Goal: Task Accomplishment & Management: Complete application form

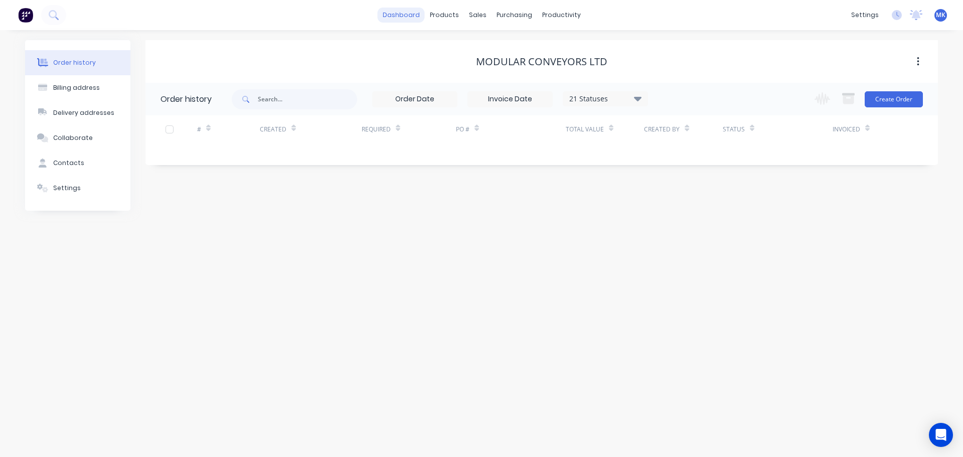
click at [411, 15] on link "dashboard" at bounding box center [401, 15] width 47 height 15
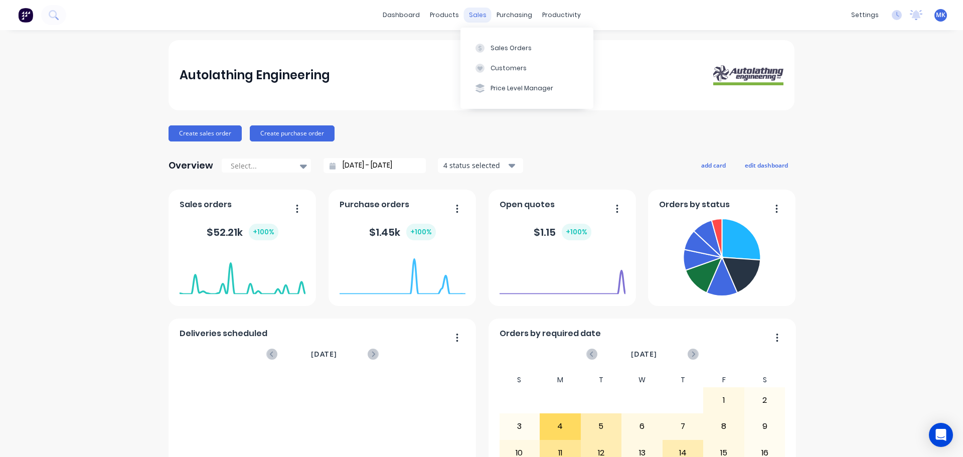
click at [474, 16] on div "sales" at bounding box center [478, 15] width 28 height 15
click at [485, 44] on div at bounding box center [479, 48] width 15 height 9
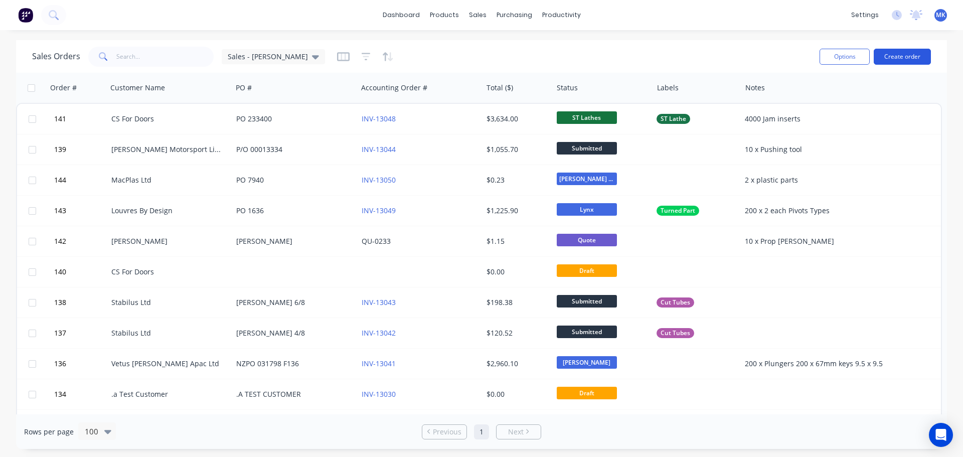
click at [899, 56] on button "Create order" at bounding box center [901, 57] width 57 height 16
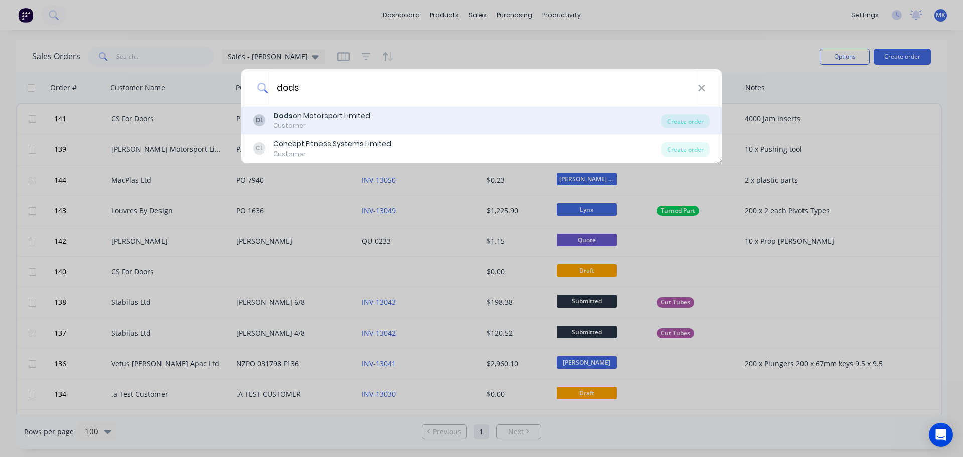
type input "dods"
click at [362, 122] on div "Customer" at bounding box center [321, 125] width 97 height 9
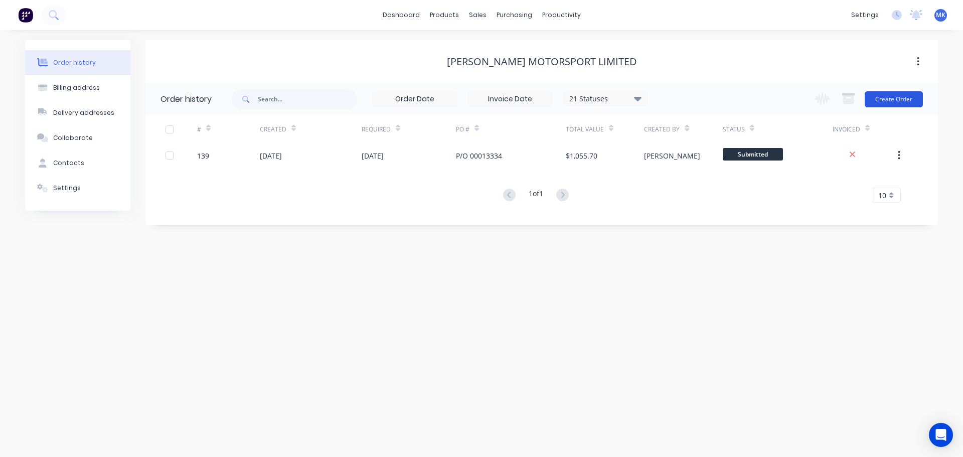
click at [901, 96] on button "Create Order" at bounding box center [893, 99] width 58 height 16
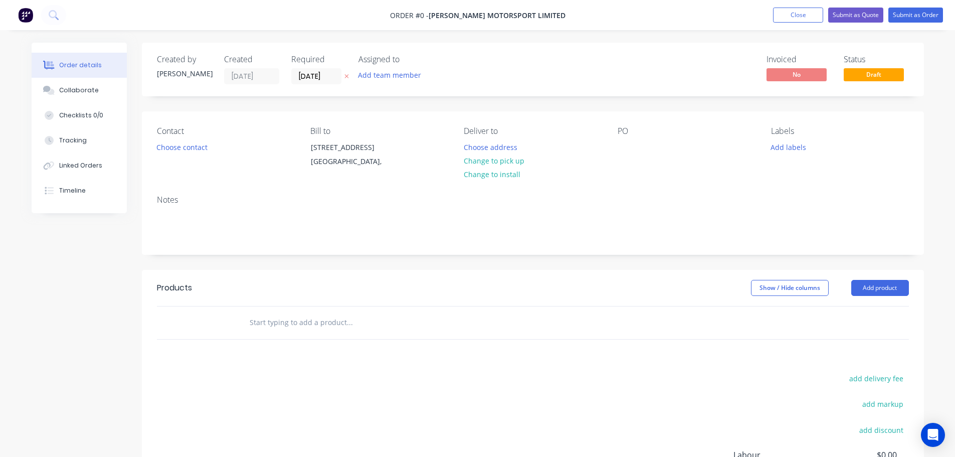
click at [274, 325] on input "text" at bounding box center [349, 322] width 201 height 20
click at [307, 73] on input "[DATE]" at bounding box center [316, 76] width 49 height 15
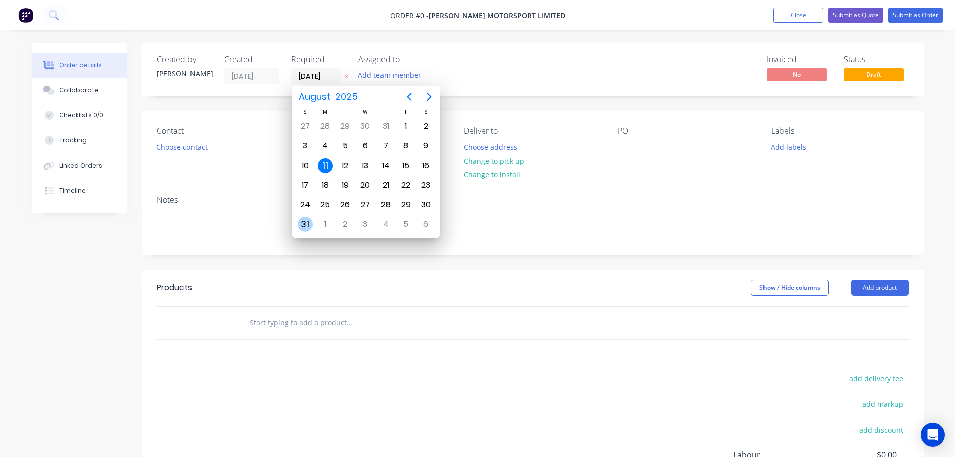
click at [301, 226] on div "31" at bounding box center [305, 224] width 15 height 15
type input "[DATE]"
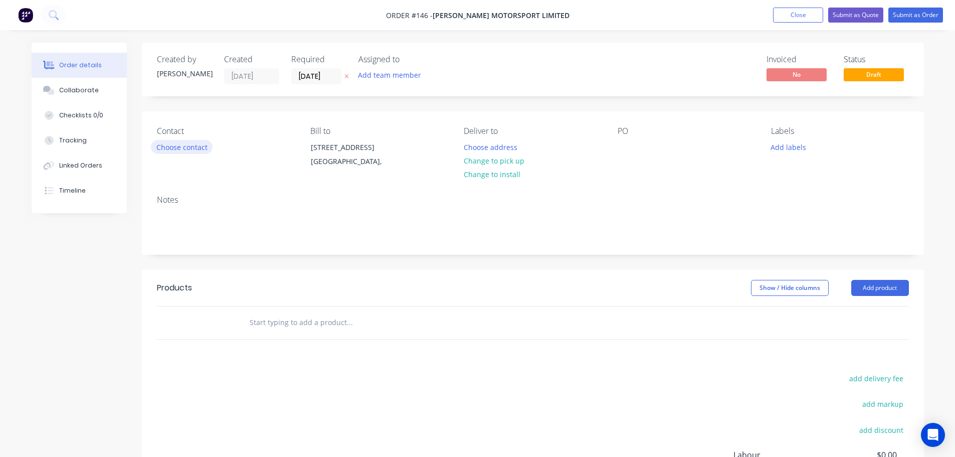
click at [198, 146] on button "Choose contact" at bounding box center [182, 147] width 62 height 14
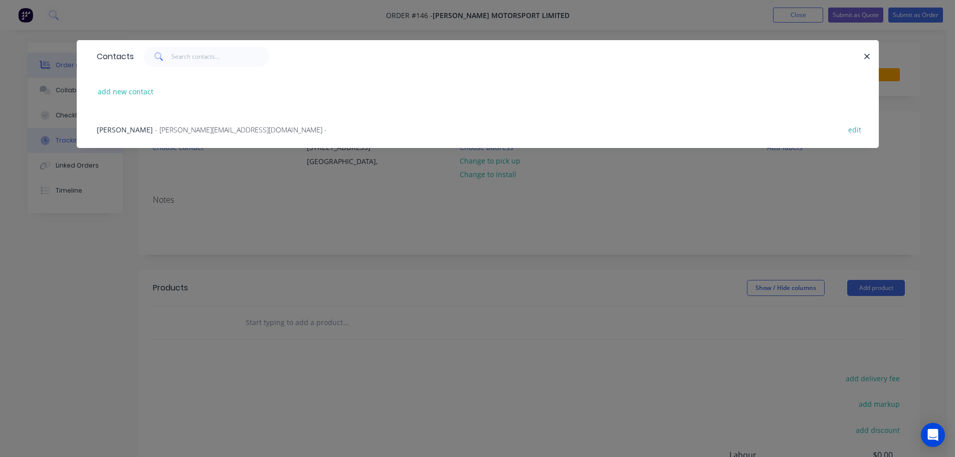
drag, startPoint x: 114, startPoint y: 127, endPoint x: 118, endPoint y: 133, distance: 7.2
click at [114, 129] on span "[PERSON_NAME]" at bounding box center [125, 130] width 56 height 10
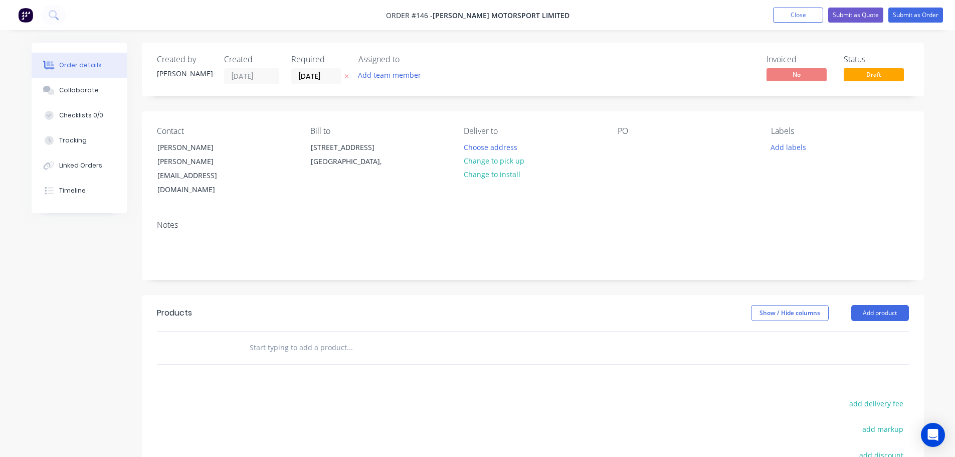
drag, startPoint x: 334, startPoint y: 310, endPoint x: 329, endPoint y: 313, distance: 5.4
click at [333, 331] on div at bounding box center [417, 347] width 361 height 33
click at [309, 337] on input "text" at bounding box center [349, 347] width 201 height 20
click at [288, 337] on input "text" at bounding box center [349, 347] width 201 height 20
paste input "94F63-[PERSON_NAME]-4122"
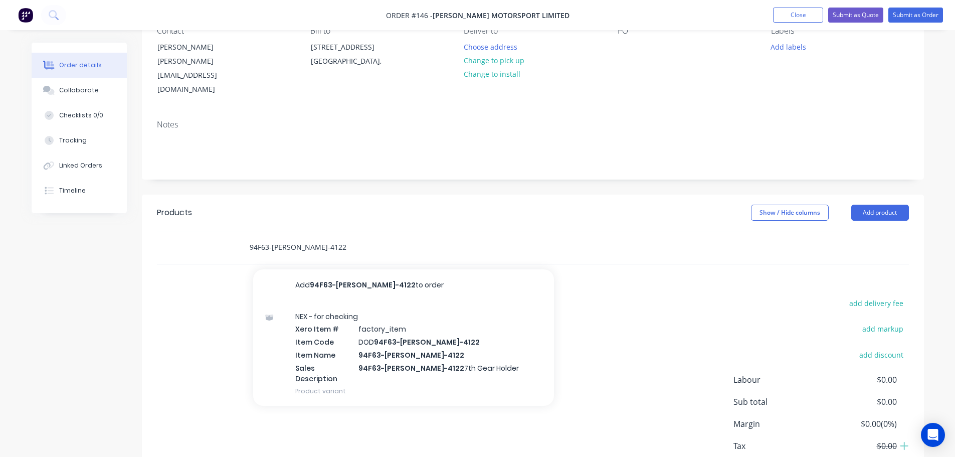
scroll to position [138, 0]
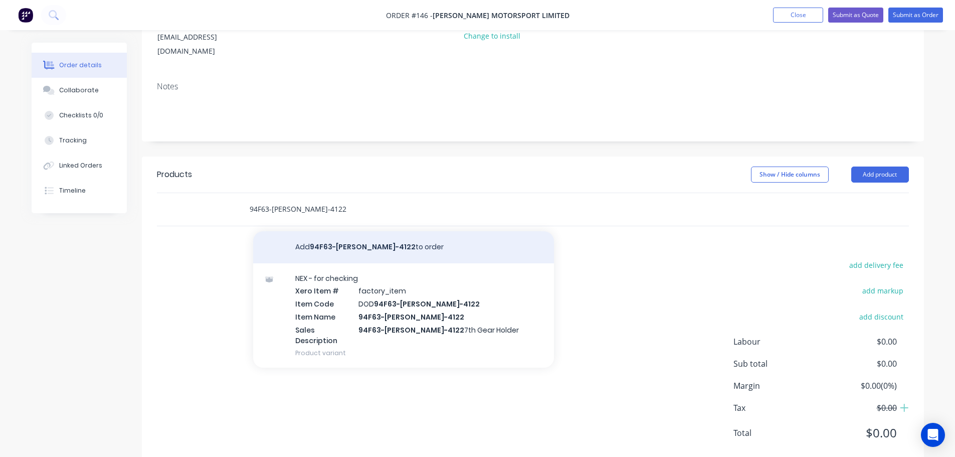
type input "94F63-[PERSON_NAME]-4122"
click at [340, 231] on button "Add 94F63-[PERSON_NAME]-4122 to order" at bounding box center [403, 247] width 301 height 32
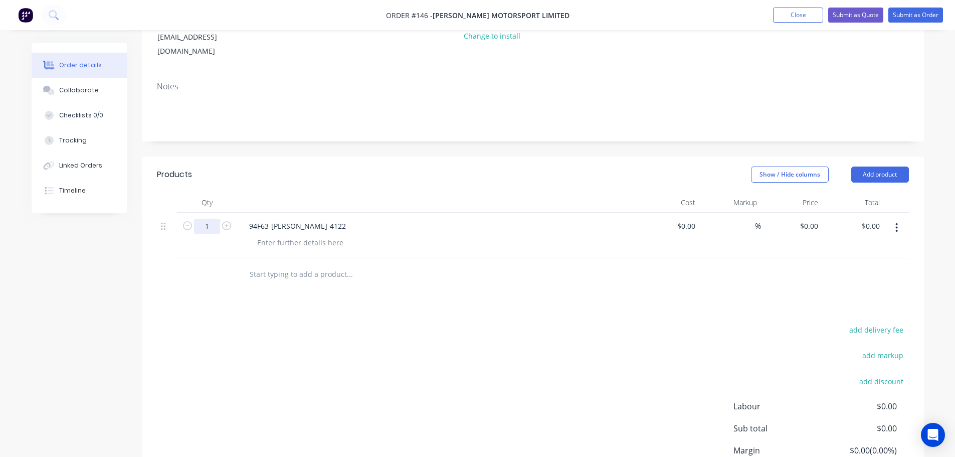
click at [209, 219] on input "1" at bounding box center [207, 226] width 26 height 15
type input "10"
click at [436, 291] on div "Products Show / Hide columns Add product Qty Cost Markup Price Total 10 94F63-[…" at bounding box center [533, 343] width 782 height 375
click at [685, 219] on div "$0.00" at bounding box center [685, 226] width 27 height 15
type input "$0.00"
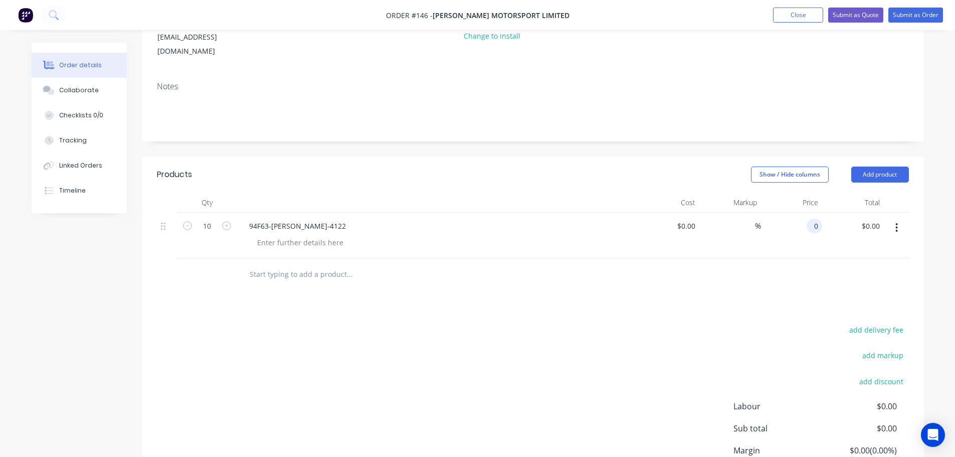
click at [812, 219] on div "0 0" at bounding box center [817, 226] width 12 height 15
type input "$24.79"
type input "$247.90"
click at [771, 278] on div "Products Show / Hide columns Add product Qty Cost Markup Price Total 10 94F63-[…" at bounding box center [533, 343] width 782 height 375
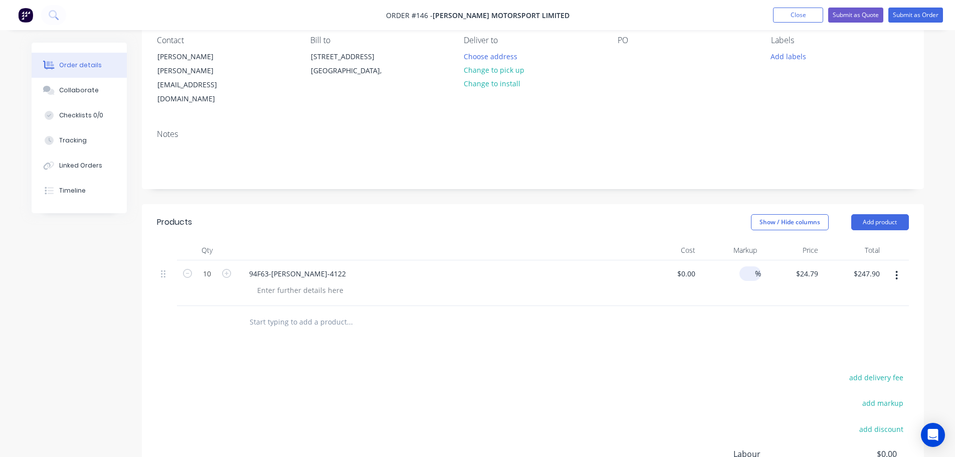
scroll to position [88, 0]
click at [916, 15] on button "Submit as Order" at bounding box center [915, 15] width 55 height 15
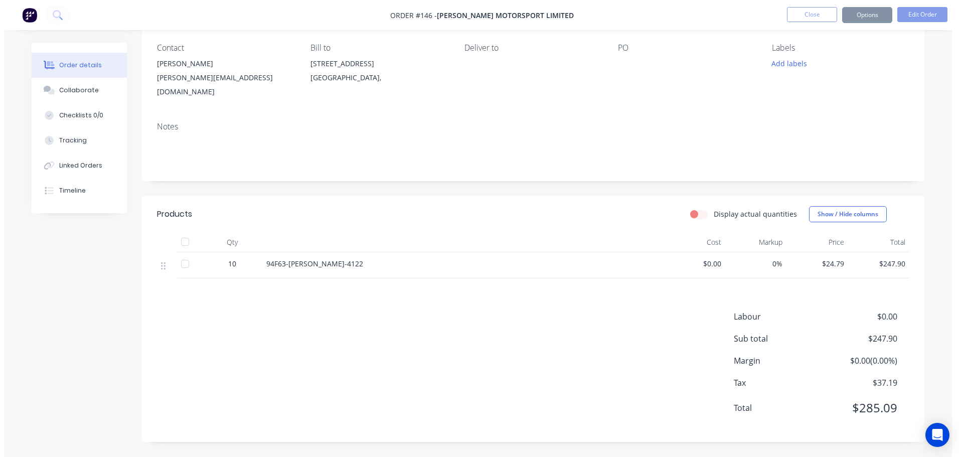
scroll to position [0, 0]
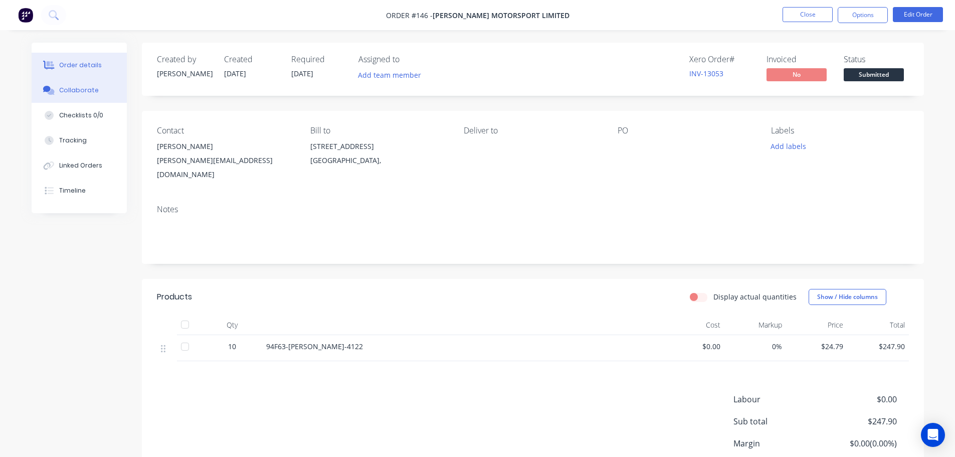
click at [75, 94] on div "Collaborate" at bounding box center [79, 90] width 40 height 9
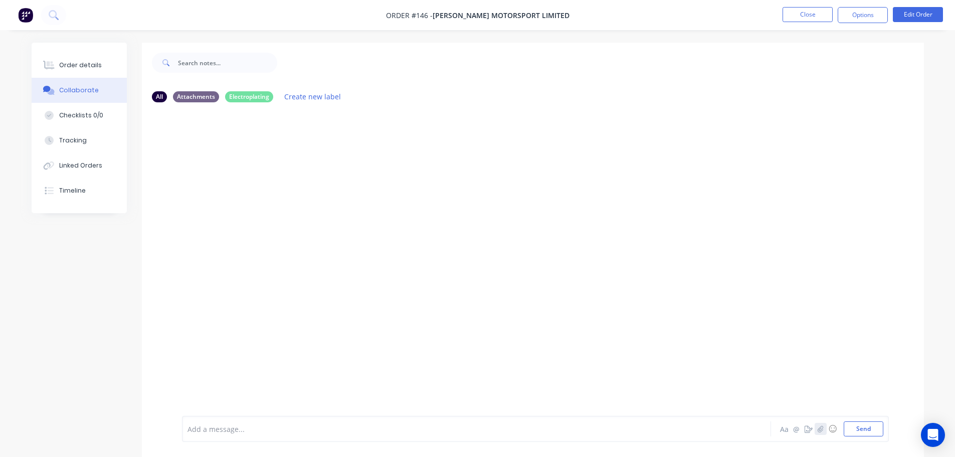
click at [821, 427] on icon "button" at bounding box center [820, 428] width 6 height 7
click at [874, 432] on button "Send" at bounding box center [864, 428] width 40 height 15
click at [910, 17] on button "Edit Order" at bounding box center [918, 14] width 50 height 15
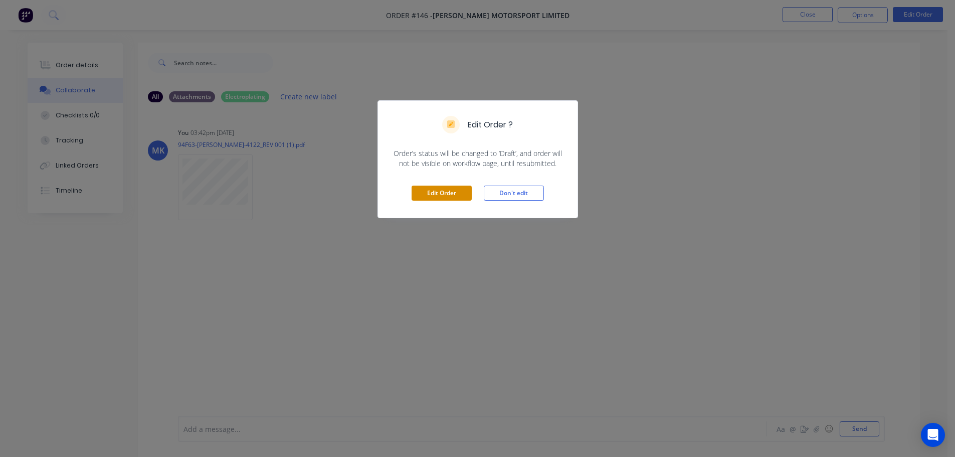
click at [439, 191] on button "Edit Order" at bounding box center [442, 193] width 60 height 15
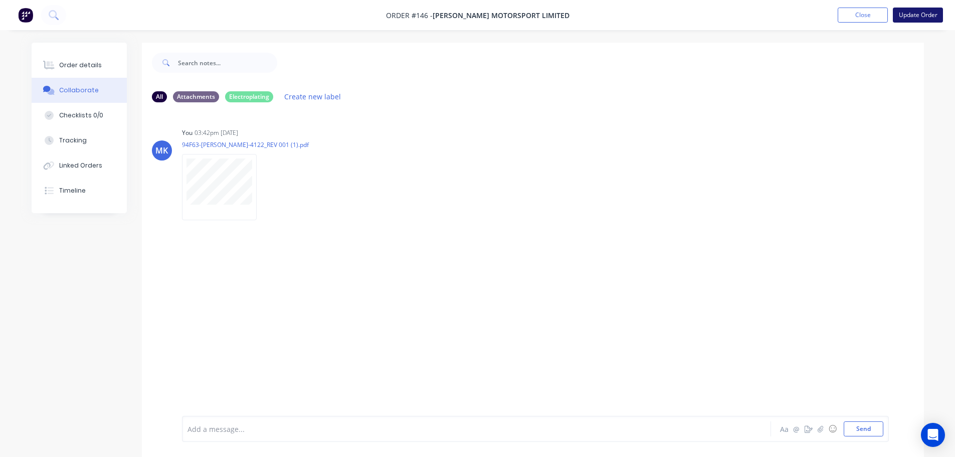
click at [917, 19] on button "Update Order" at bounding box center [918, 15] width 50 height 15
click at [858, 18] on button "Options" at bounding box center [863, 15] width 50 height 16
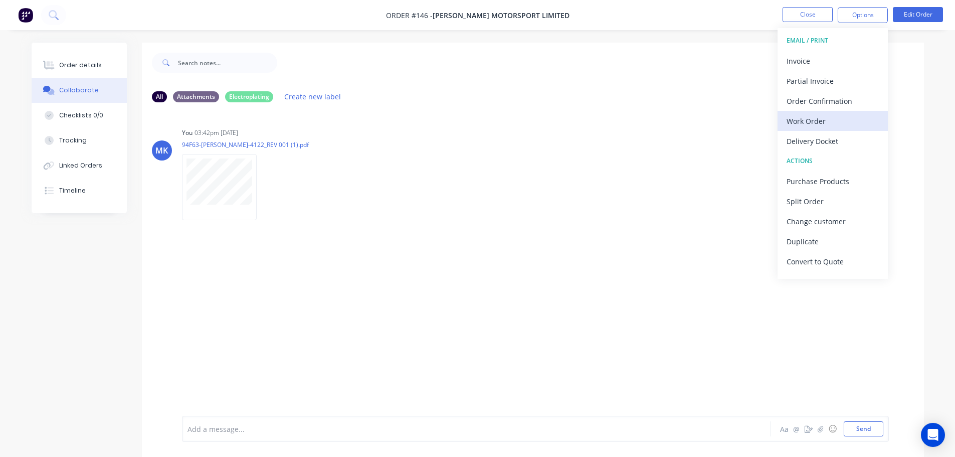
click at [819, 121] on div "Work Order" at bounding box center [833, 121] width 92 height 15
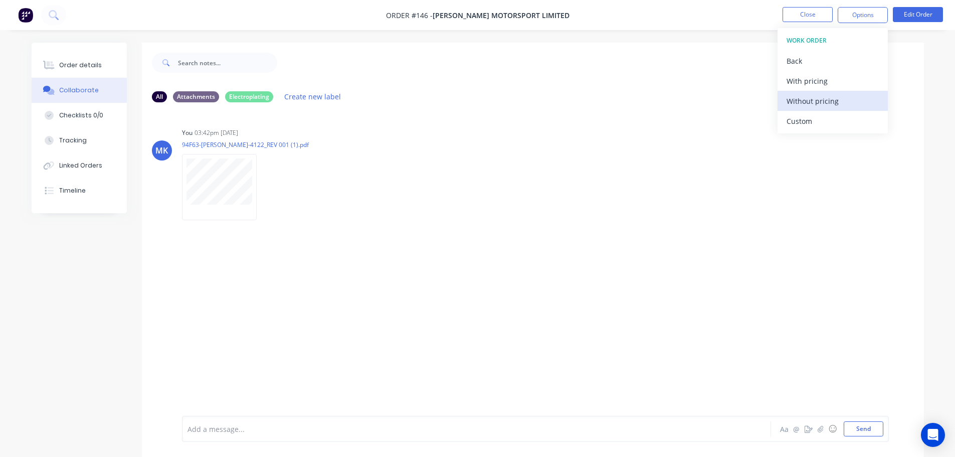
click at [818, 100] on div "Without pricing" at bounding box center [833, 101] width 92 height 15
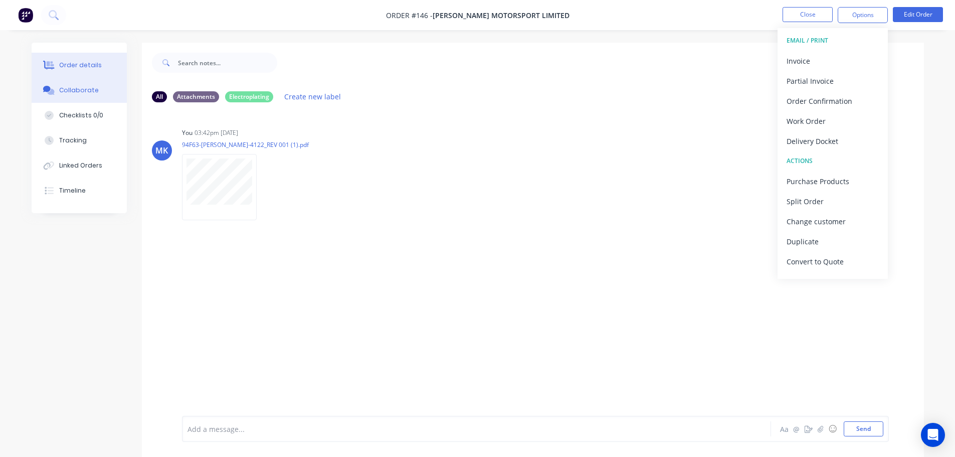
click at [81, 65] on div "Order details" at bounding box center [80, 65] width 43 height 9
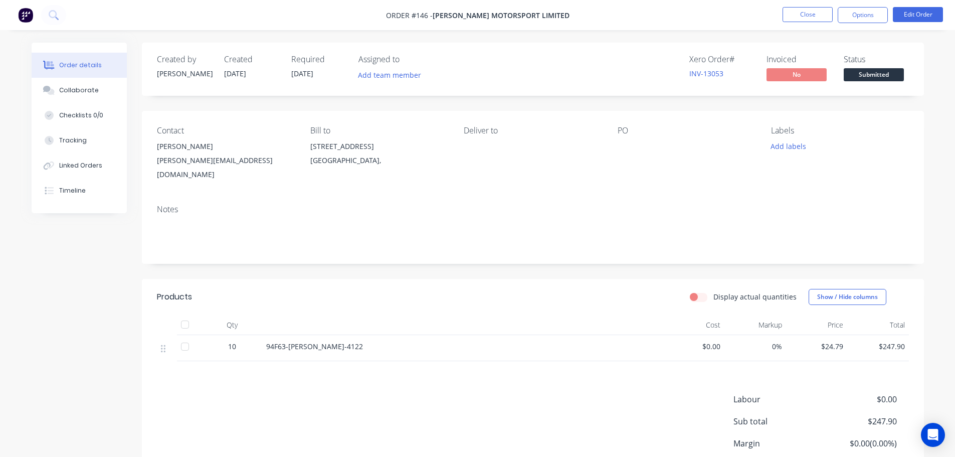
drag, startPoint x: 403, startPoint y: 325, endPoint x: 492, endPoint y: 311, distance: 89.9
click at [403, 335] on div "94F63-[PERSON_NAME]-4122" at bounding box center [462, 348] width 401 height 26
click at [915, 14] on button "Edit Order" at bounding box center [918, 14] width 50 height 15
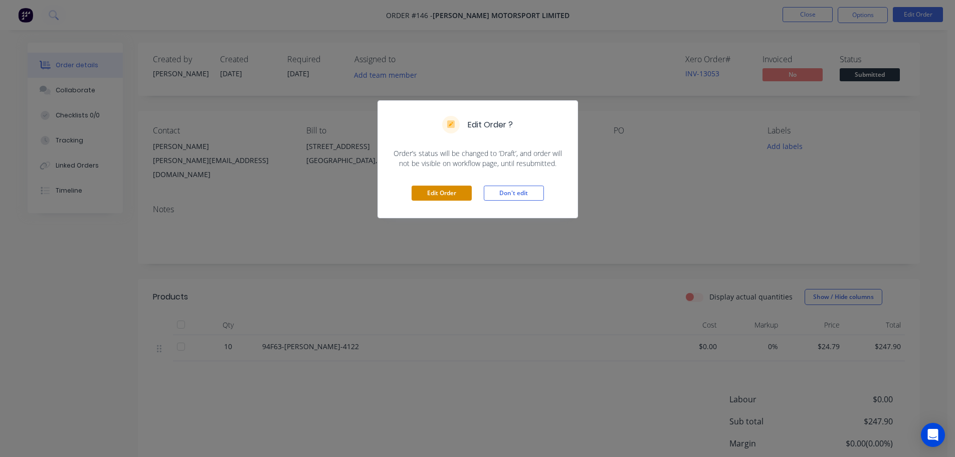
click at [445, 194] on button "Edit Order" at bounding box center [442, 193] width 60 height 15
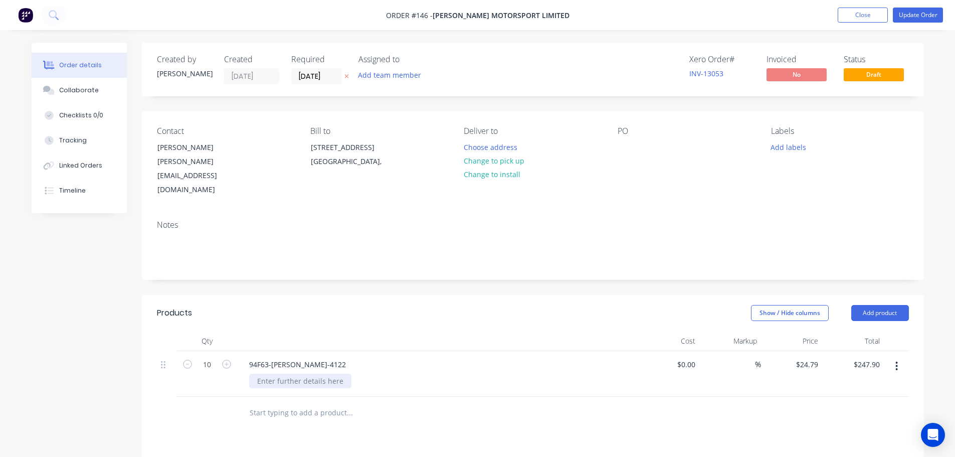
click at [337, 374] on div at bounding box center [300, 381] width 102 height 15
click at [335, 374] on div "Aluminium 94F63 7th gear holder" at bounding box center [313, 381] width 129 height 15
click at [331, 374] on div "Aluminium 94F63 7th gear holder" at bounding box center [313, 381] width 129 height 15
click at [350, 374] on div "Aluminium 94F63 7th Gear holder" at bounding box center [314, 381] width 130 height 15
drag, startPoint x: 919, startPoint y: 14, endPoint x: 912, endPoint y: 18, distance: 7.7
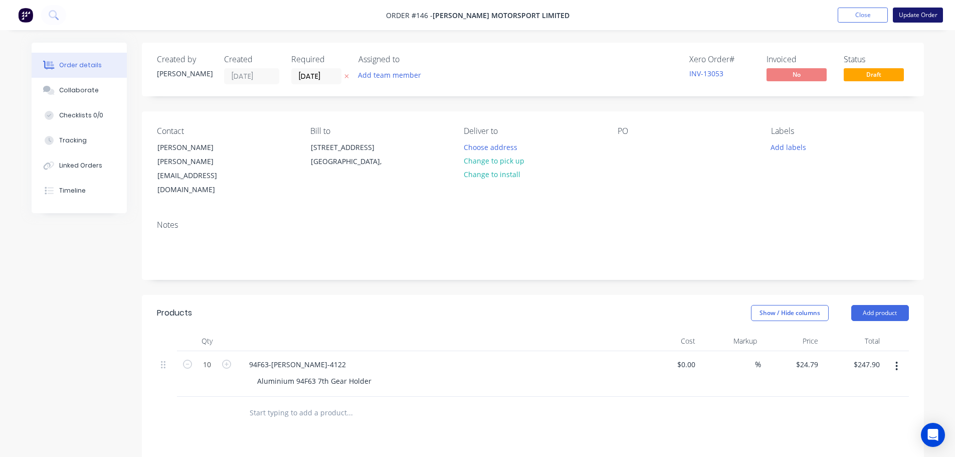
click at [918, 14] on button "Update Order" at bounding box center [918, 15] width 50 height 15
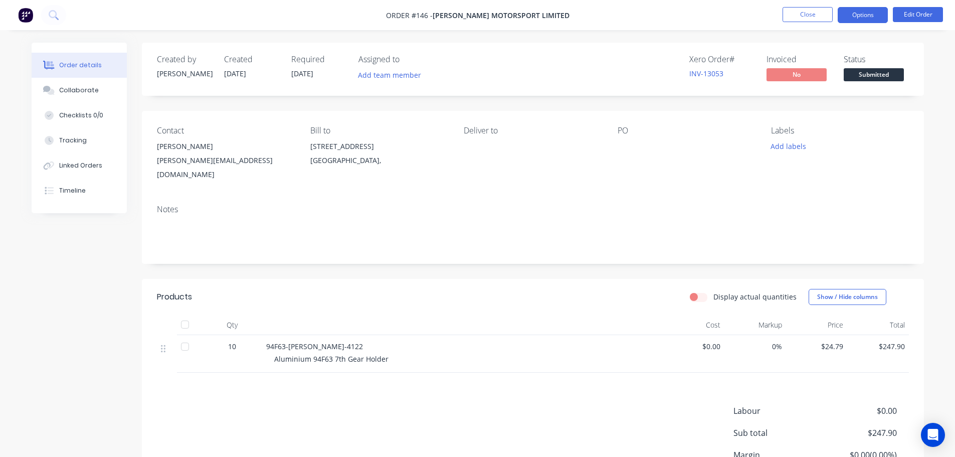
click at [869, 18] on button "Options" at bounding box center [863, 15] width 50 height 16
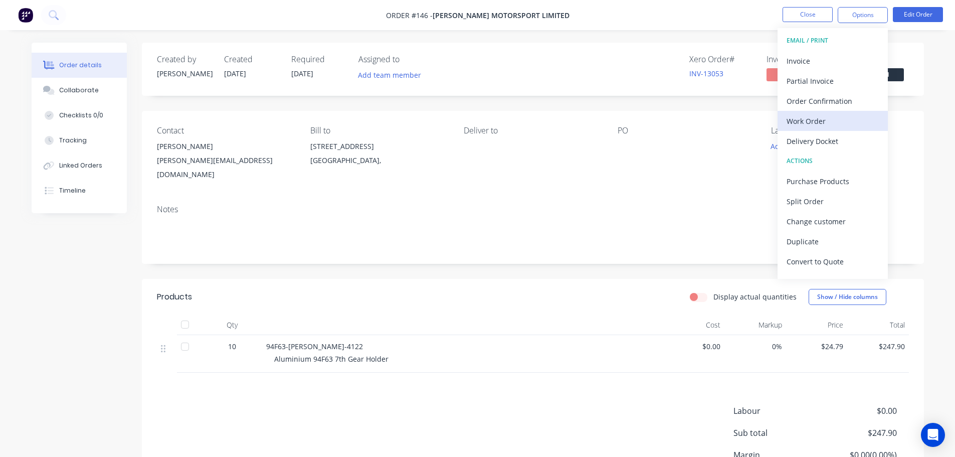
click at [822, 123] on div "Work Order" at bounding box center [833, 121] width 92 height 15
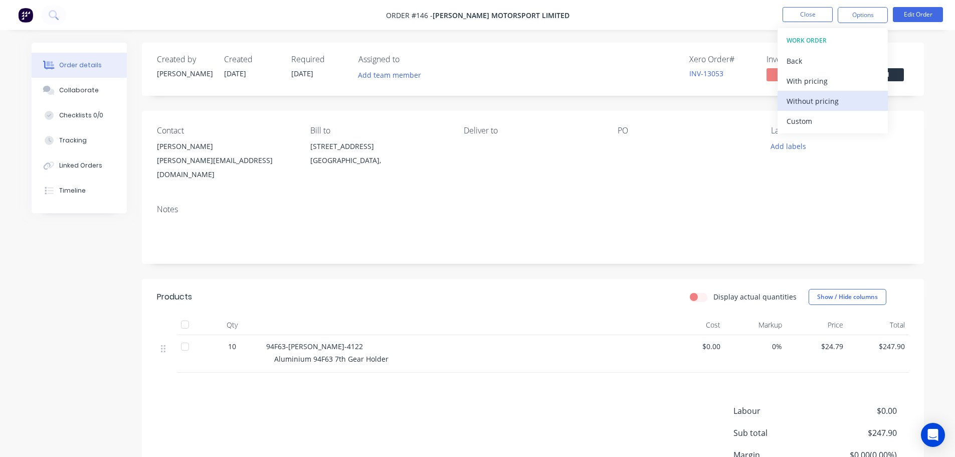
click at [812, 100] on div "Without pricing" at bounding box center [833, 101] width 92 height 15
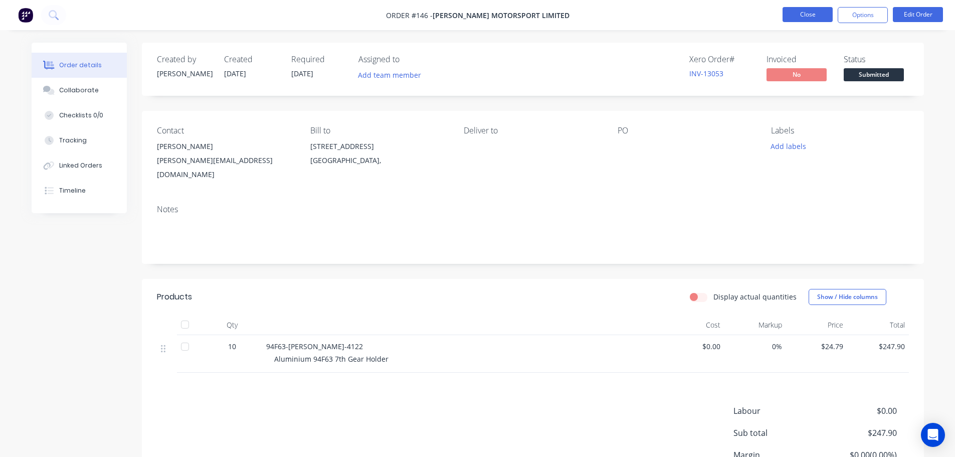
click at [811, 13] on button "Close" at bounding box center [808, 14] width 50 height 15
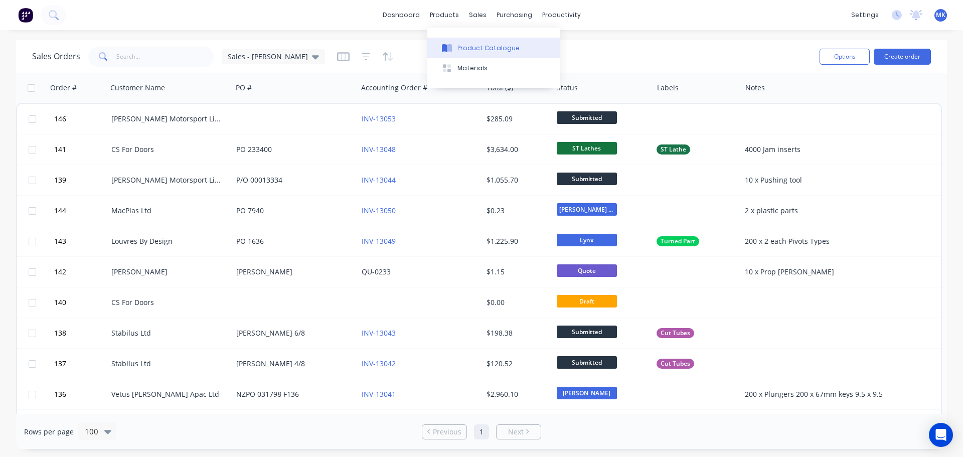
click at [457, 47] on div "Product Catalogue" at bounding box center [488, 48] width 62 height 9
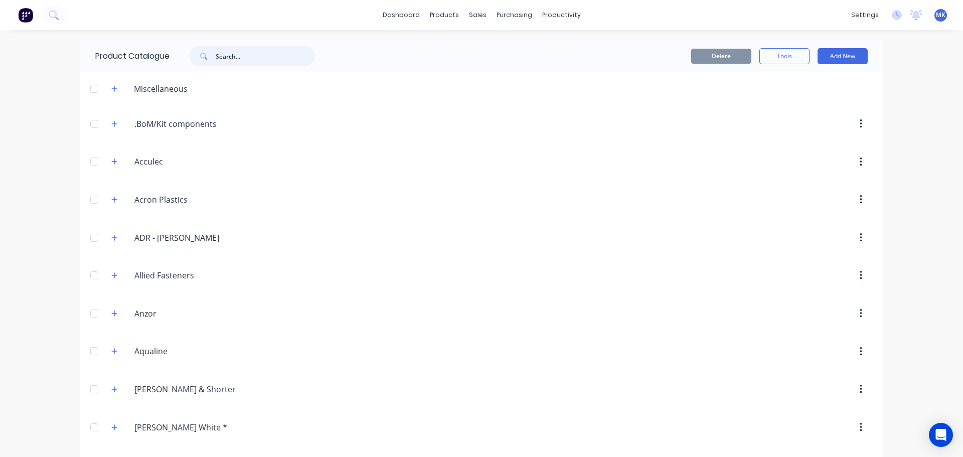
click at [228, 58] on input "text" at bounding box center [265, 56] width 99 height 20
paste input "94F63-[PERSON_NAME]-4122"
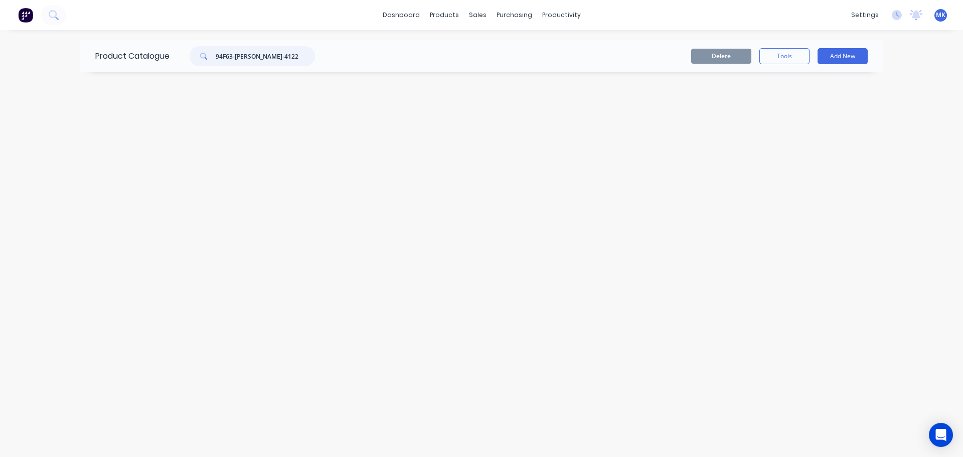
click at [218, 55] on input "94F63-[PERSON_NAME]-4122" at bounding box center [265, 56] width 99 height 20
type input "dod 94F63-[PERSON_NAME]-4122"
drag, startPoint x: 296, startPoint y: 56, endPoint x: 150, endPoint y: 60, distance: 145.9
click at [150, 60] on div "Product Catalogue dod 94F63-[PERSON_NAME]-4122" at bounding box center [210, 56] width 260 height 32
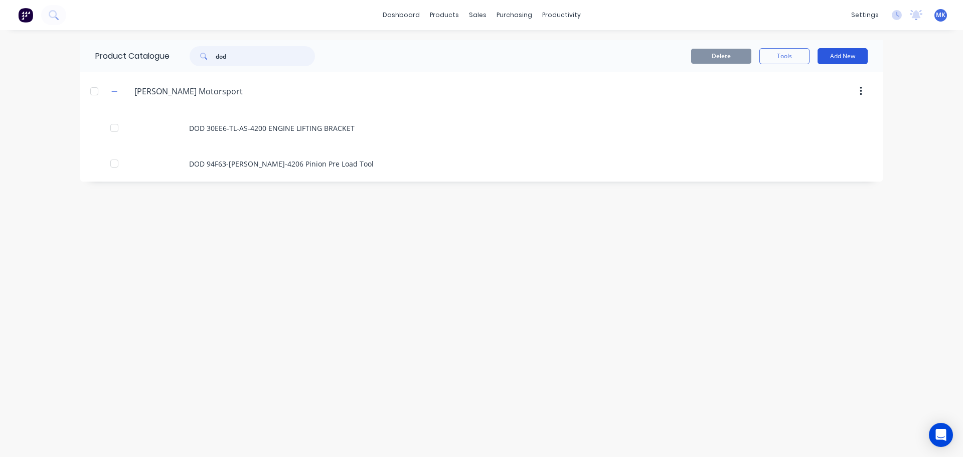
type input "dod"
click at [835, 56] on button "Add New" at bounding box center [842, 56] width 50 height 16
click at [792, 100] on div "Product" at bounding box center [819, 102] width 77 height 15
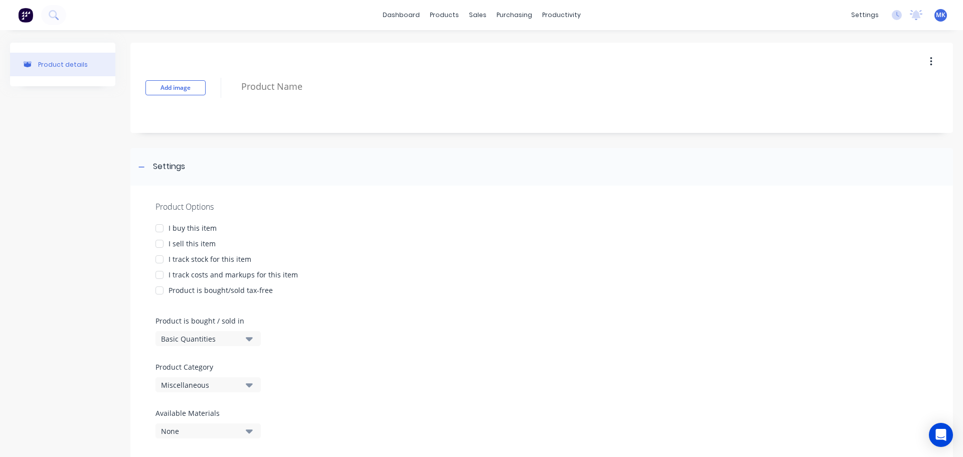
click at [162, 243] on div at bounding box center [159, 244] width 20 height 20
click at [161, 257] on div at bounding box center [159, 259] width 20 height 20
type textarea "x"
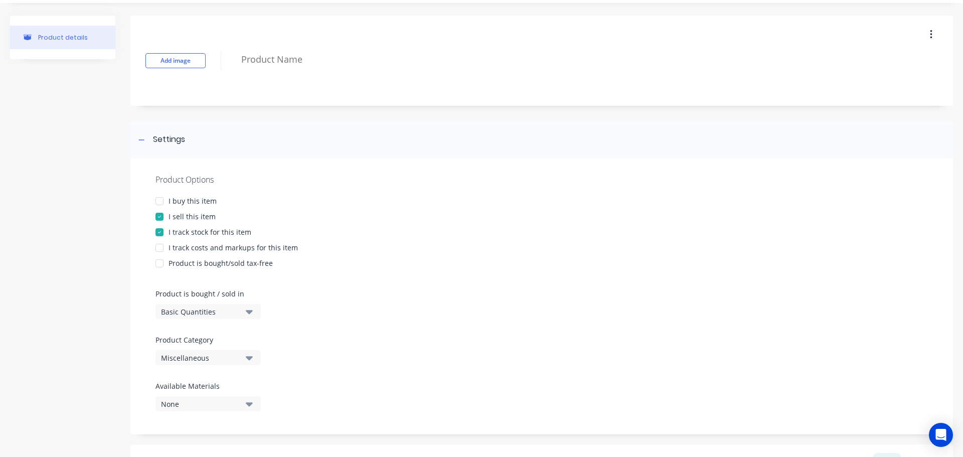
scroll to position [100, 0]
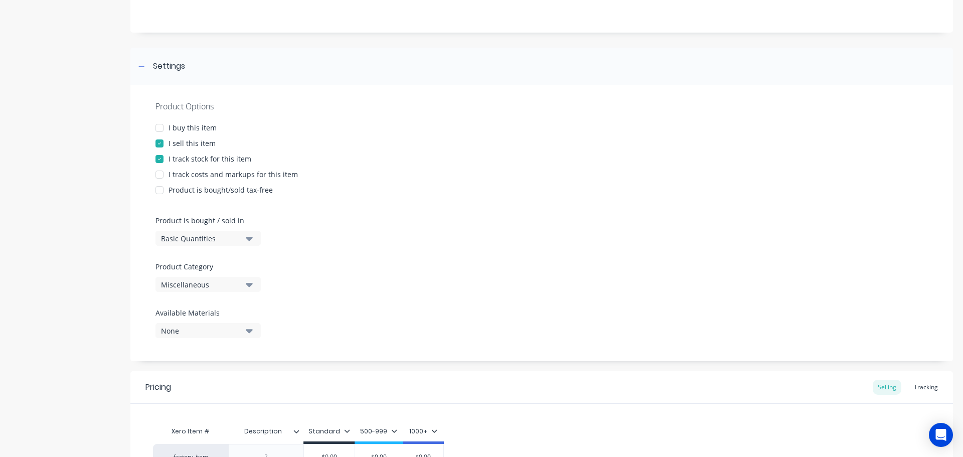
click at [238, 288] on div "Miscellaneous" at bounding box center [201, 284] width 80 height 11
click at [196, 312] on Category "text" at bounding box center [237, 314] width 106 height 20
type Category "dod"
click at [205, 346] on div "[PERSON_NAME] Motorsport" at bounding box center [230, 339] width 150 height 20
type textarea "x"
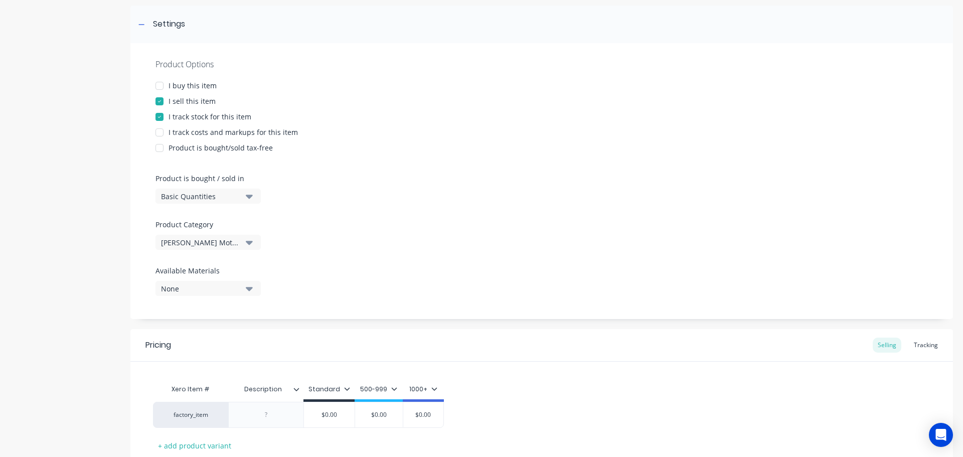
scroll to position [201, 0]
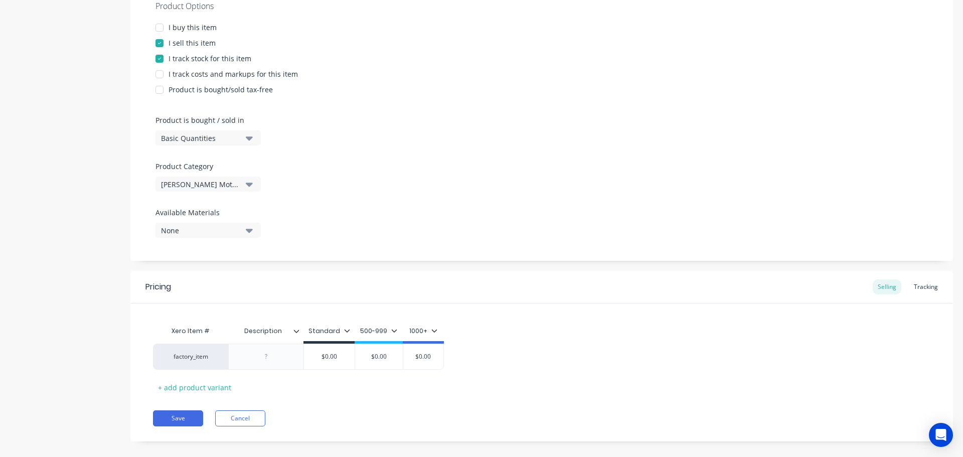
click at [251, 234] on icon "button" at bounding box center [249, 230] width 7 height 11
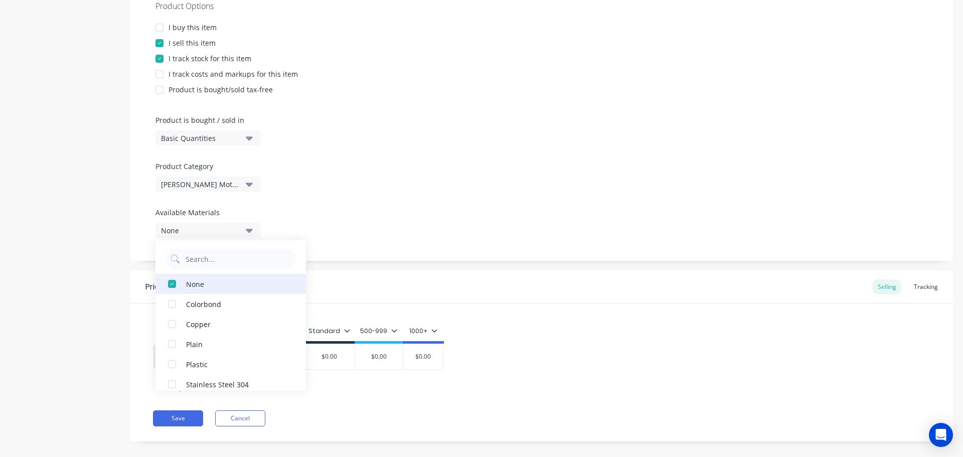
scroll to position [0, 0]
drag, startPoint x: 443, startPoint y: 224, endPoint x: 435, endPoint y: 230, distance: 10.0
click at [443, 224] on div "Product Options I buy this item I sell this item I track stock for this item I …" at bounding box center [541, 123] width 822 height 276
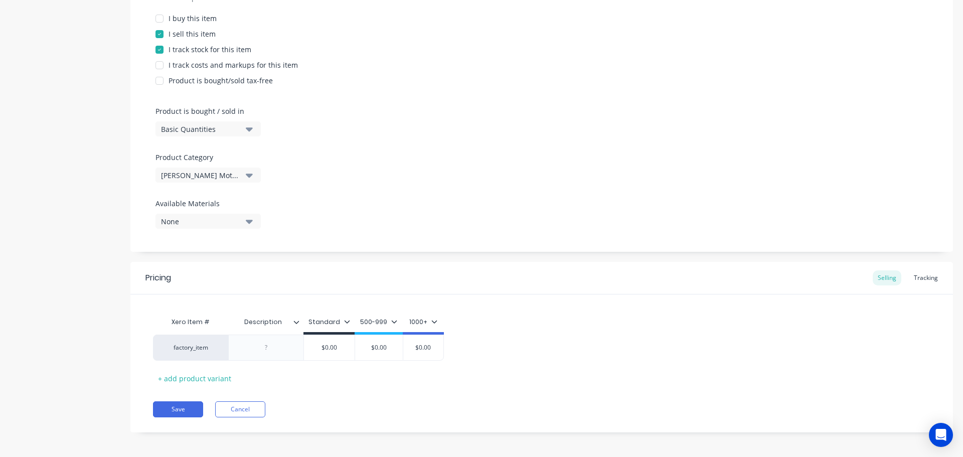
scroll to position [213, 0]
click at [275, 346] on div at bounding box center [266, 344] width 50 height 13
paste div
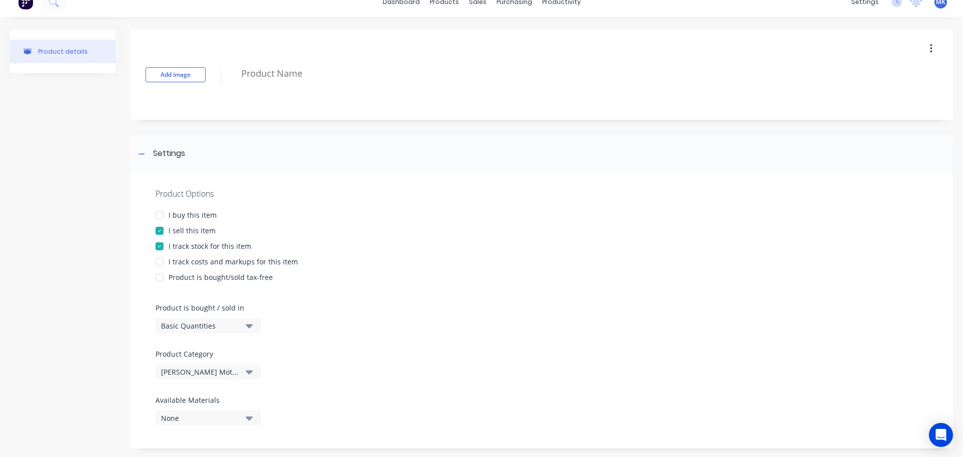
scroll to position [12, 0]
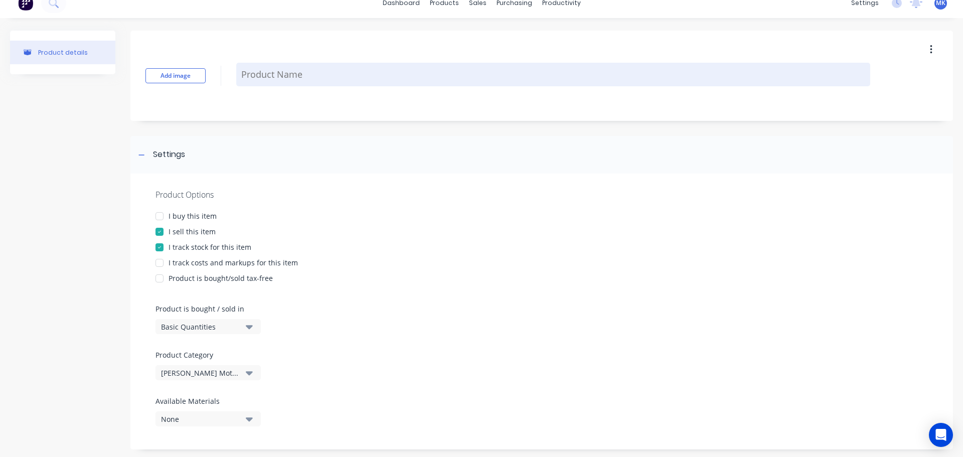
click at [260, 80] on textarea at bounding box center [553, 75] width 634 height 24
paste textarea "94F63-[PERSON_NAME]-4122"
type textarea "x"
type textarea "94F63-[PERSON_NAME]-4122"
click at [243, 74] on textarea "94F63-[PERSON_NAME]-4122" at bounding box center [553, 75] width 634 height 24
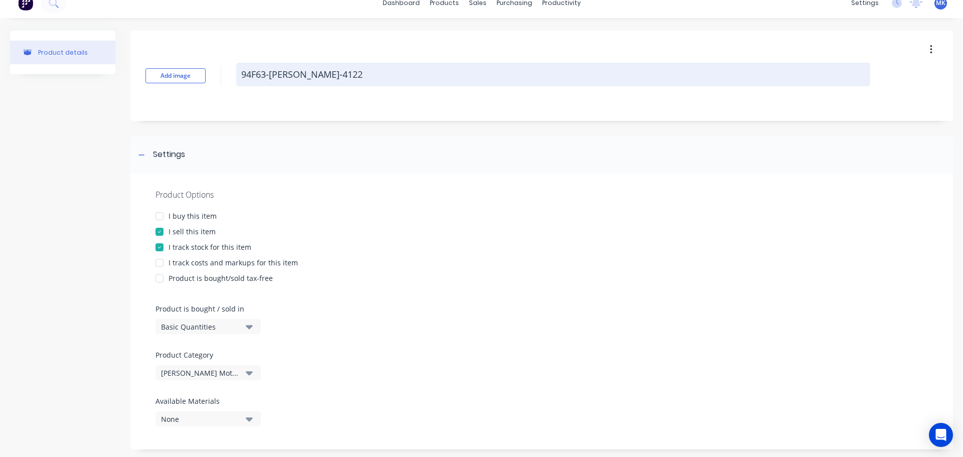
type textarea "x"
type textarea "D94F63-[PERSON_NAME]-4122"
type textarea "x"
type textarea "DO94F63-[PERSON_NAME]-4122"
type textarea "x"
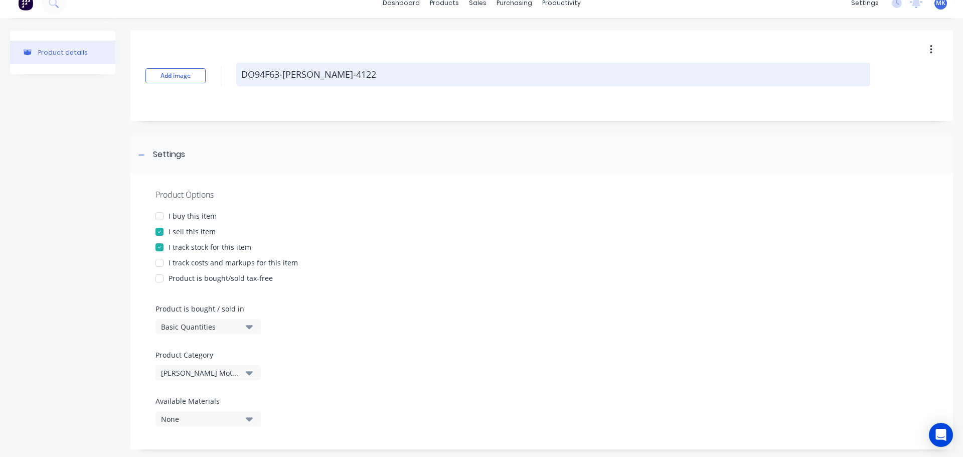
type textarea "DOD94F63-[PERSON_NAME]-4122"
type textarea "x"
type textarea "DOD 94F63-[PERSON_NAME]-4122"
click at [380, 74] on textarea "DOD 94F63-[PERSON_NAME]-4122" at bounding box center [553, 75] width 634 height 24
type textarea "x"
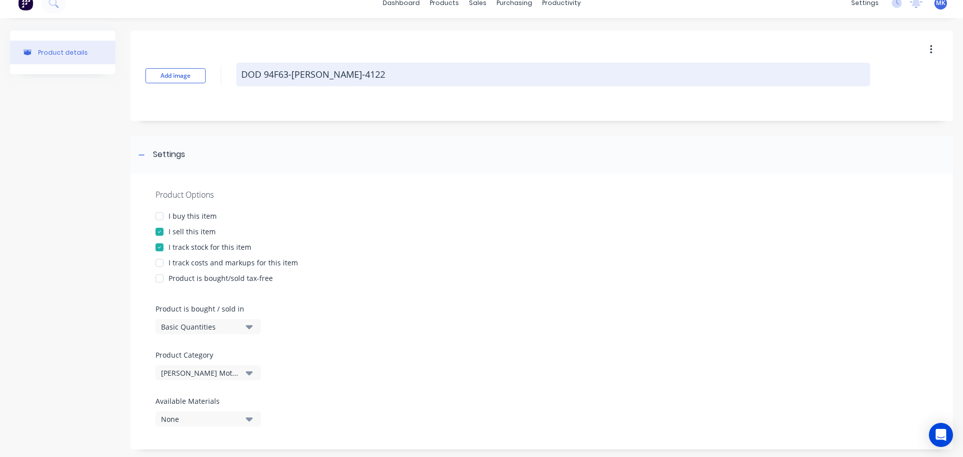
type textarea "DOD 94F63-[PERSON_NAME]-4122"
type textarea "x"
type textarea "DOD 94F63-[PERSON_NAME]-4122 7"
type textarea "x"
type textarea "DOD 94F63-[PERSON_NAME]-4122 7t"
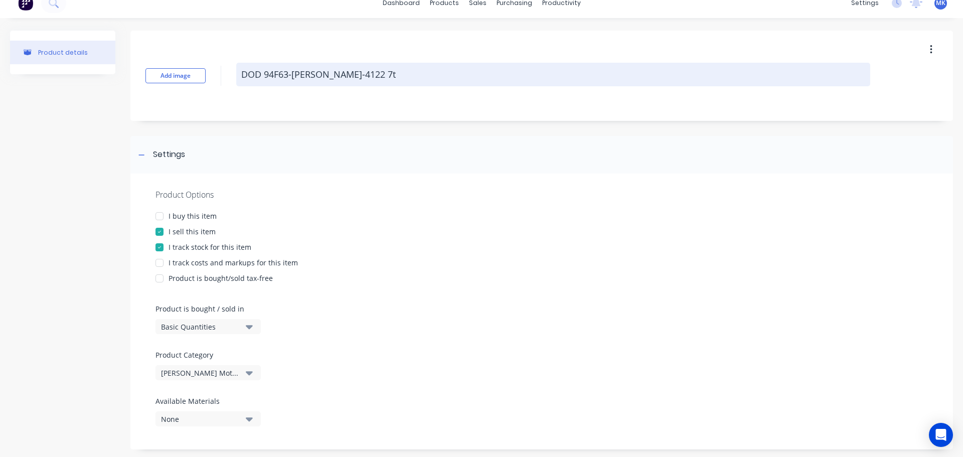
type textarea "x"
type textarea "DOD 94F63-[PERSON_NAME]-4122 7th"
type textarea "x"
type textarea "DOD 94F63-[PERSON_NAME]-4122 7th"
type textarea "x"
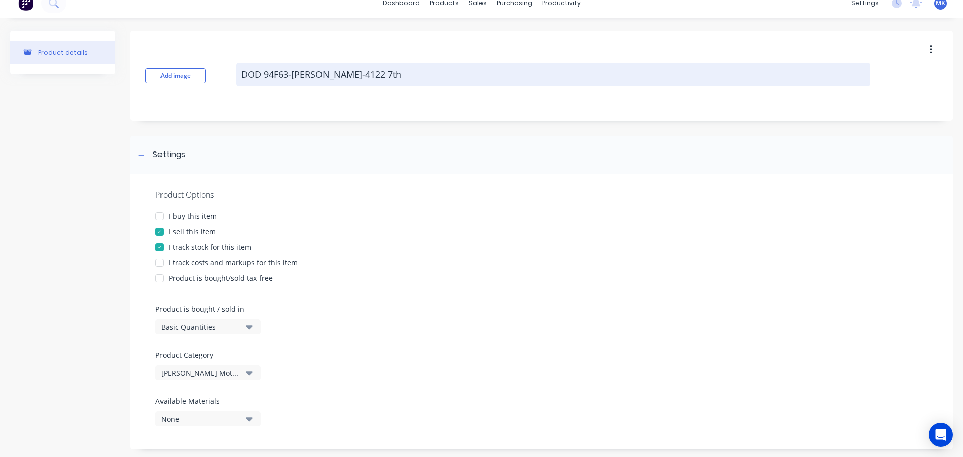
type textarea "DOD 94F63-[PERSON_NAME]-4122 7th G"
type textarea "x"
type textarea "DOD 94F63-[PERSON_NAME]-4122 7th Ge"
type textarea "x"
type textarea "DOD 94F63-[PERSON_NAME]-4122 7th Gea"
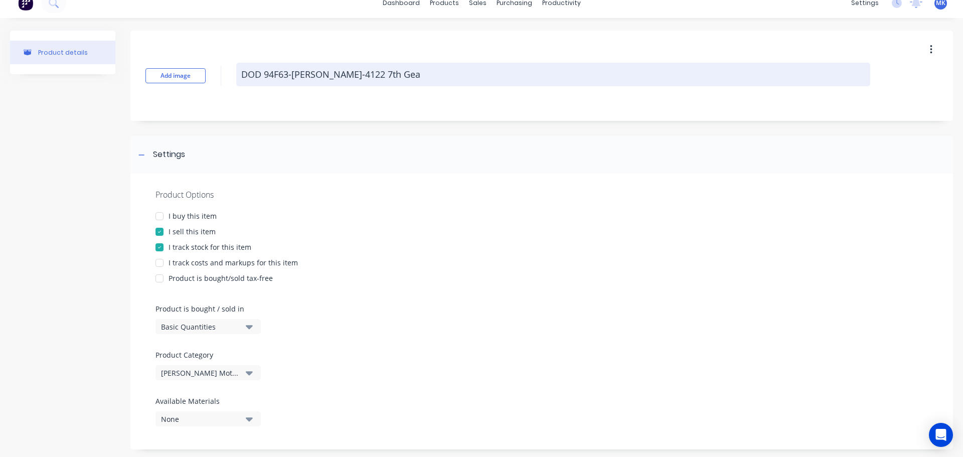
type textarea "x"
type textarea "DOD 94F63-[PERSON_NAME]-4122 7th Gear"
type textarea "x"
type textarea "DOD 94F63-[PERSON_NAME]-4122 7th Gear"
type textarea "x"
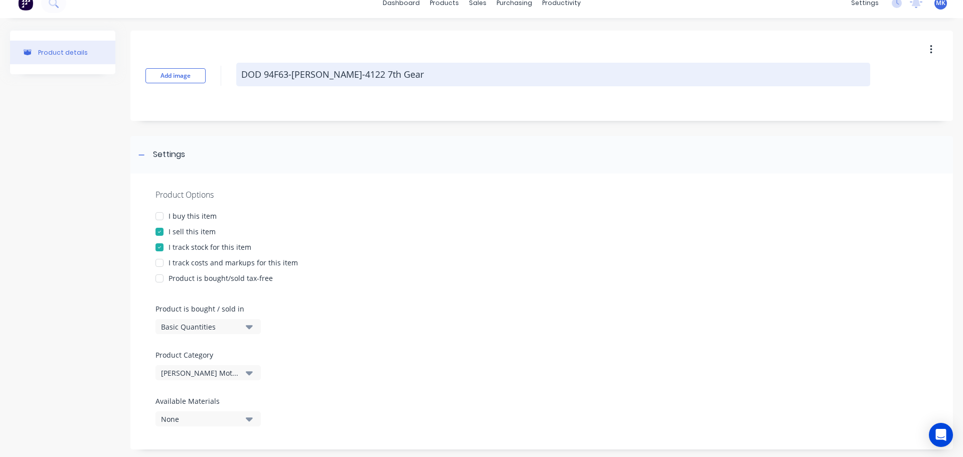
type textarea "DOD 94F63-[PERSON_NAME]-4122 7th Gear H"
type textarea "x"
type textarea "DOD 94F63-[PERSON_NAME]-4122 7th Gear Ho"
type textarea "x"
type textarea "DOD 94F63-[PERSON_NAME]-4122 7th Gear Hol"
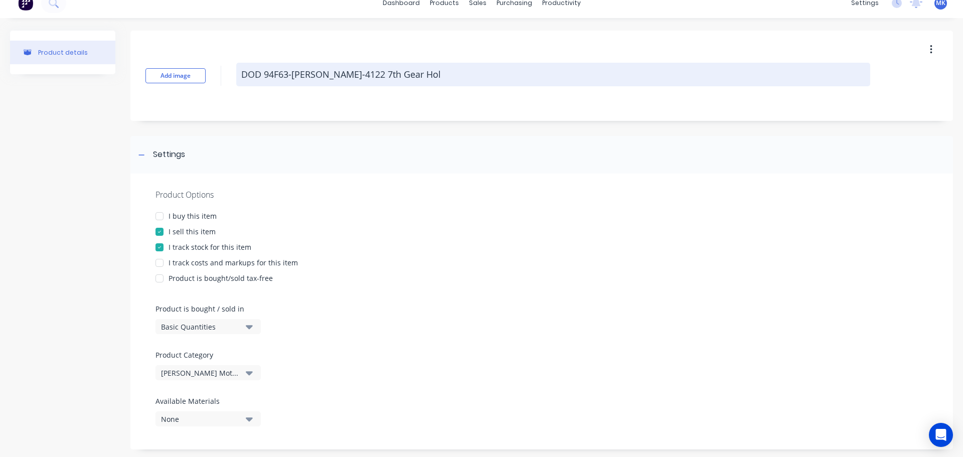
type textarea "x"
type textarea "DOD 94F63-[PERSON_NAME]-4122 7th Gear Hold"
type textarea "x"
type textarea "DOD 94F63-[PERSON_NAME]-4122 7th Gear Holde"
type textarea "x"
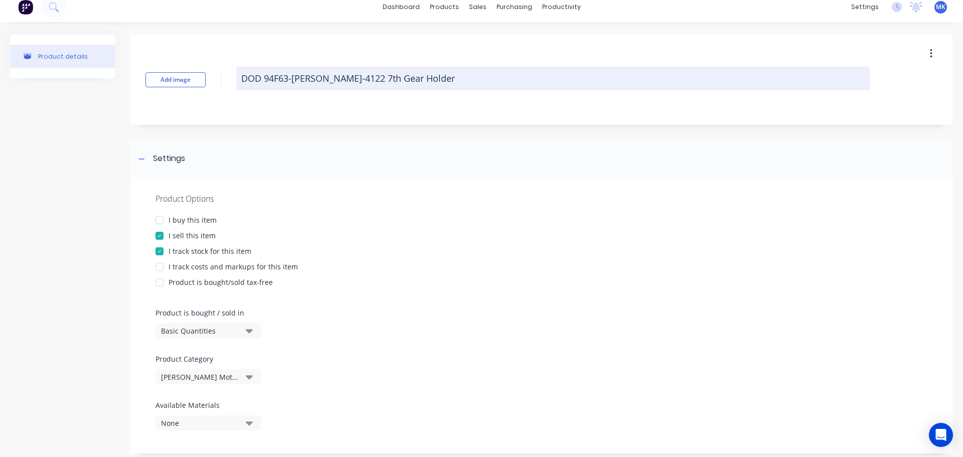
scroll to position [0, 0]
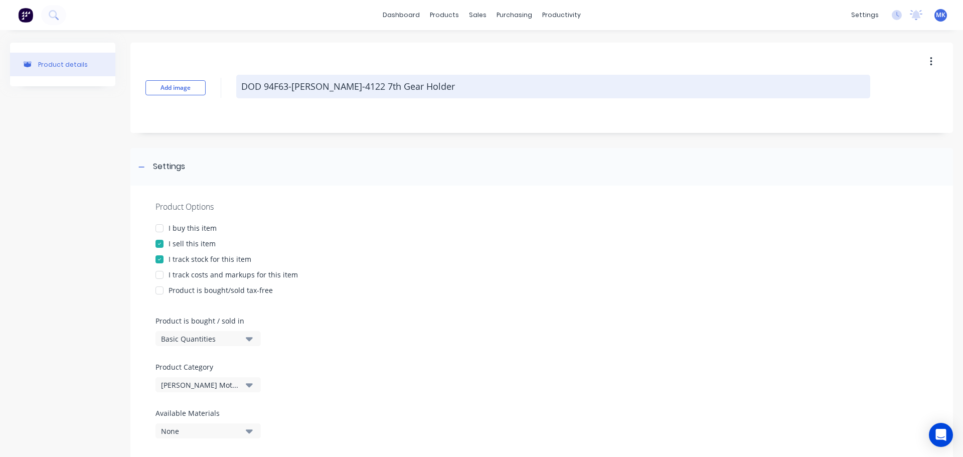
drag, startPoint x: 417, startPoint y: 85, endPoint x: 266, endPoint y: 81, distance: 150.4
click at [266, 81] on textarea "DOD 94F63-[PERSON_NAME]-4122 7th Gear Holder" at bounding box center [553, 87] width 634 height 24
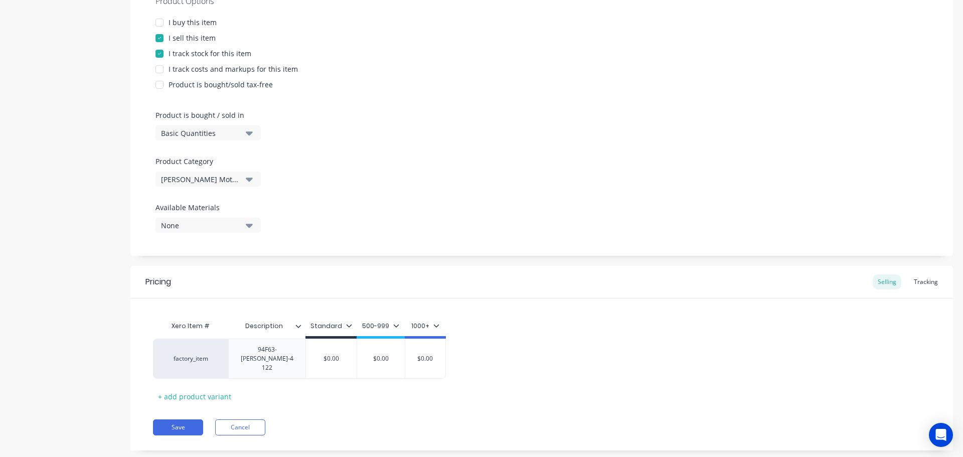
scroll to position [213, 0]
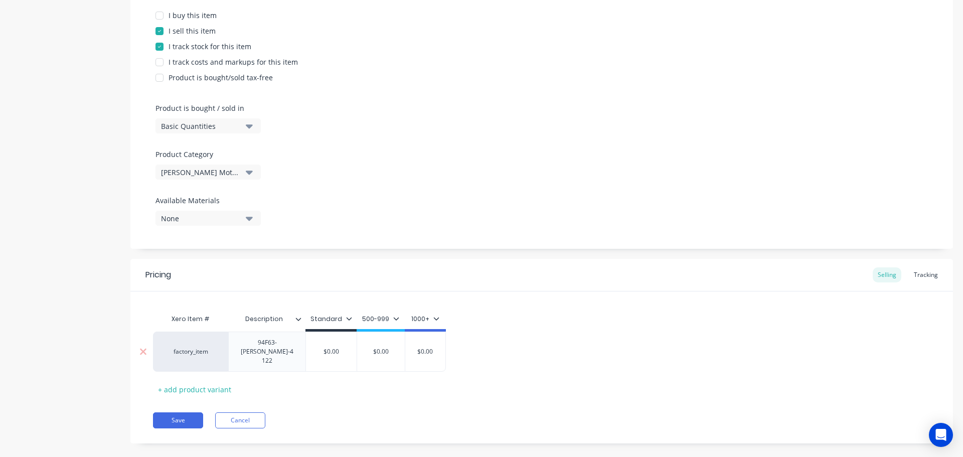
type textarea "DOD 94F63-[PERSON_NAME]-4122 7th Gear Holder"
type textarea "x"
type textarea "DOD 94F63-[PERSON_NAME]-4122 7th Gear Holder"
click at [270, 344] on div "94F63-[PERSON_NAME]-4122" at bounding box center [267, 351] width 69 height 31
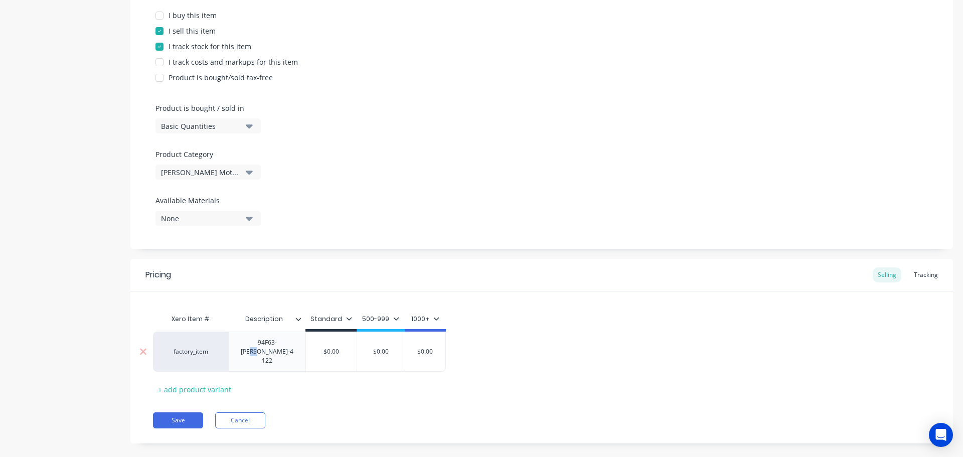
click at [269, 346] on div "94F63-[PERSON_NAME]-4122" at bounding box center [267, 351] width 69 height 31
click at [265, 346] on div "94F63-[PERSON_NAME]-4122" at bounding box center [267, 351] width 69 height 31
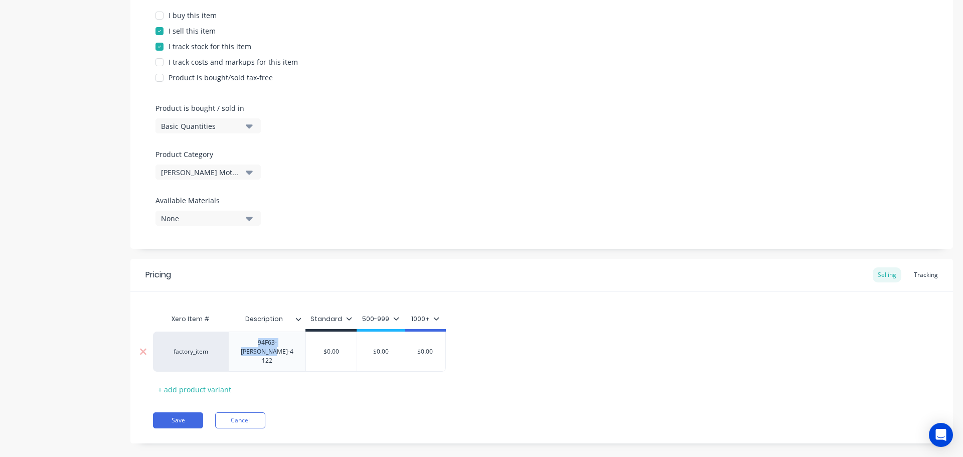
click at [265, 346] on div "94F63-[PERSON_NAME]-4122" at bounding box center [267, 351] width 69 height 31
click at [186, 351] on div "factory_item" at bounding box center [190, 355] width 55 height 9
type textarea "x"
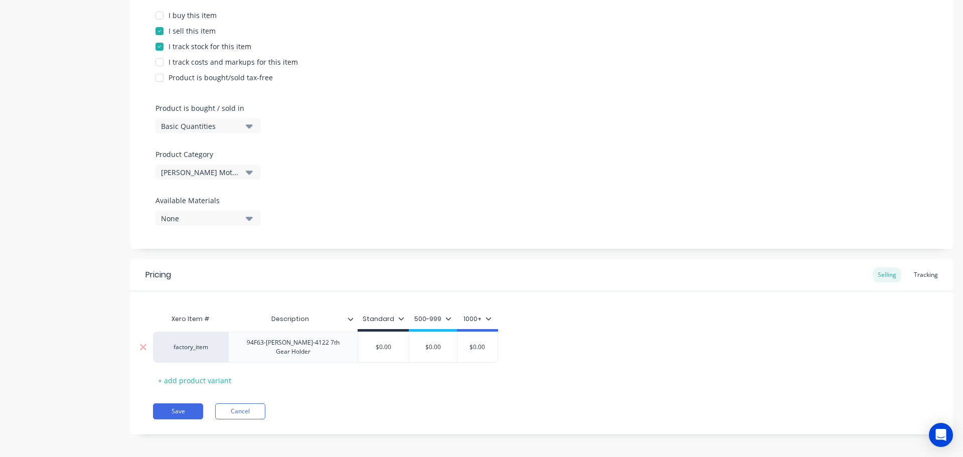
click at [185, 346] on div "factory_item" at bounding box center [190, 346] width 55 height 9
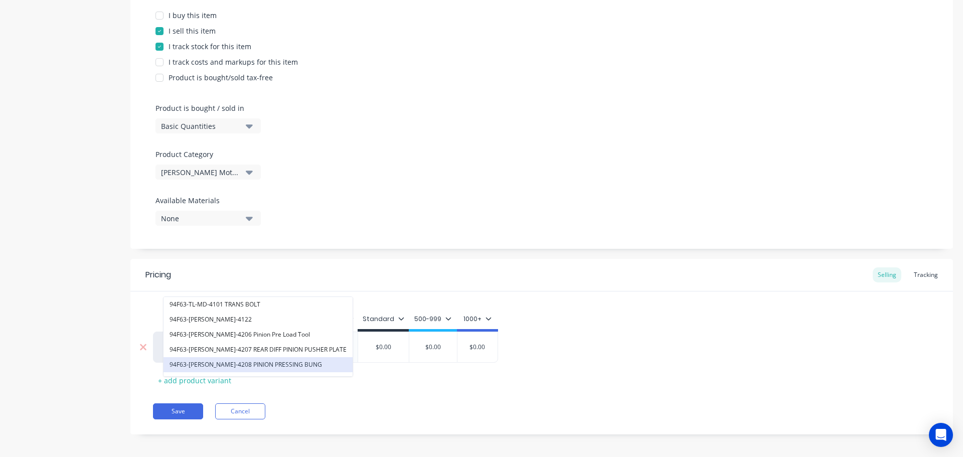
scroll to position [11, 0]
type input "94f63"
click at [393, 410] on div "Save Cancel" at bounding box center [553, 411] width 800 height 16
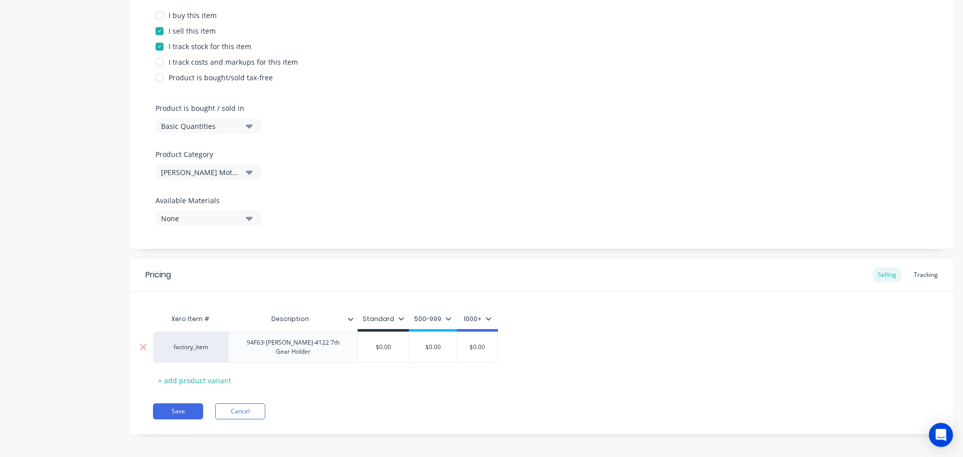
type input "$0.00"
click at [382, 344] on input "$0.00" at bounding box center [383, 346] width 51 height 9
click at [384, 343] on input "$0.00" at bounding box center [383, 346] width 51 height 9
type textarea "x"
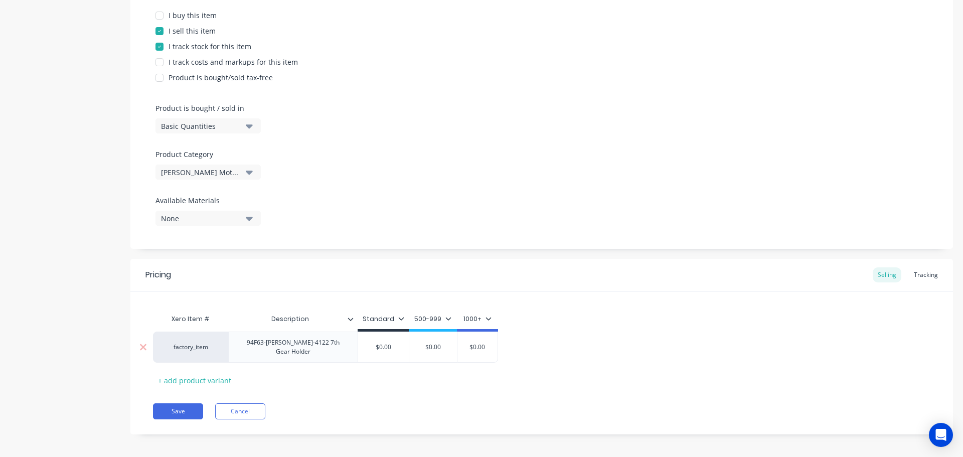
type input "$2"
type textarea "x"
type input "$24"
type textarea "x"
type input "$24."
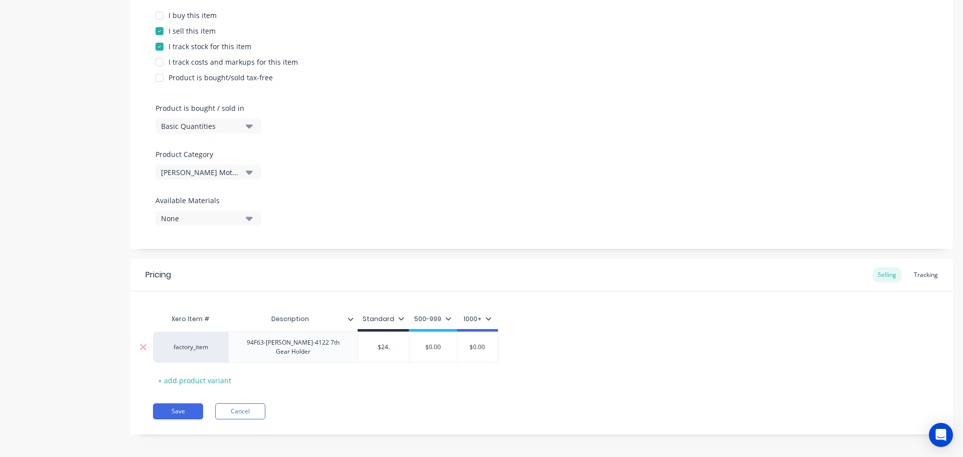
type textarea "x"
type input "$24.7"
type textarea "x"
type input "$24.79"
click at [433, 319] on div "500-999" at bounding box center [435, 318] width 37 height 9
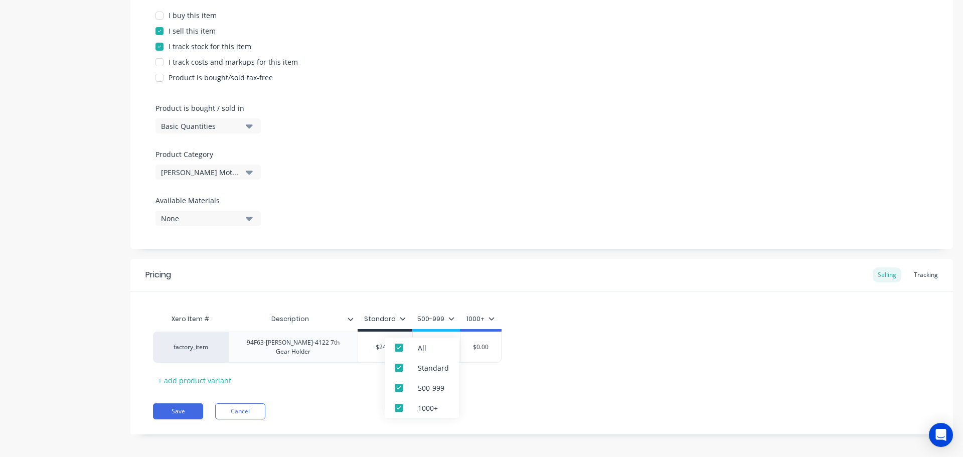
click at [436, 315] on div "500-999" at bounding box center [435, 318] width 37 height 9
click at [445, 320] on div "500-999" at bounding box center [435, 318] width 37 height 9
click at [450, 318] on icon at bounding box center [451, 318] width 6 height 6
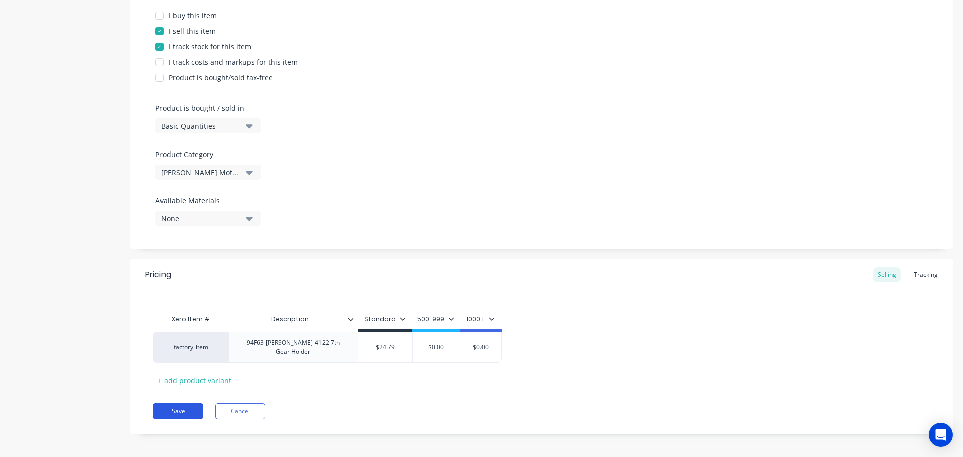
click at [179, 403] on button "Save" at bounding box center [178, 411] width 50 height 16
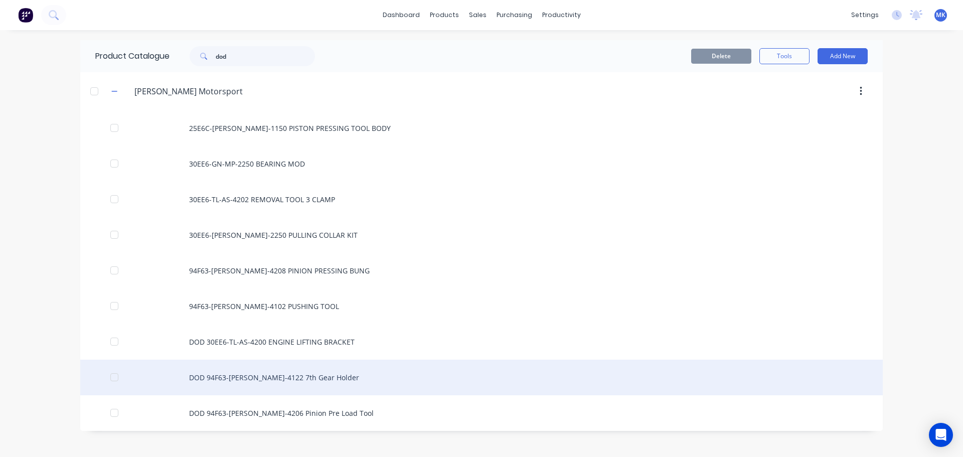
click at [310, 372] on div "DOD 94F63-[PERSON_NAME]-4122 7th Gear Holder" at bounding box center [481, 377] width 802 height 36
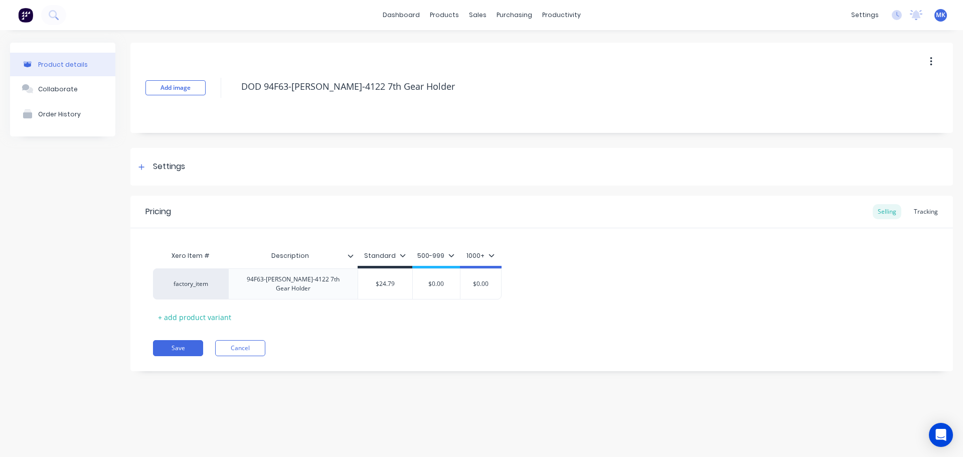
type textarea "x"
click at [189, 281] on div "factory_item" at bounding box center [190, 283] width 55 height 9
paste input "7th Gear Holder"
type input "7"
click at [414, 343] on div "Save Cancel" at bounding box center [553, 348] width 800 height 16
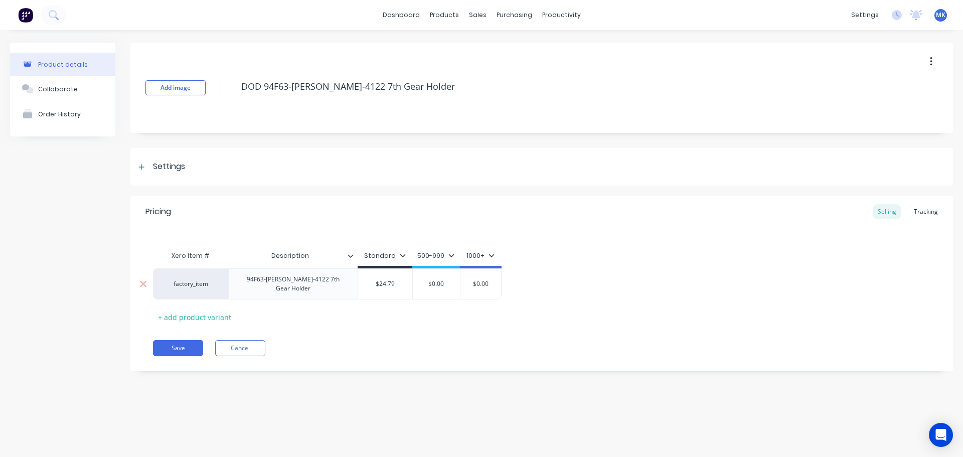
click at [187, 285] on div "factory_item" at bounding box center [190, 283] width 55 height 9
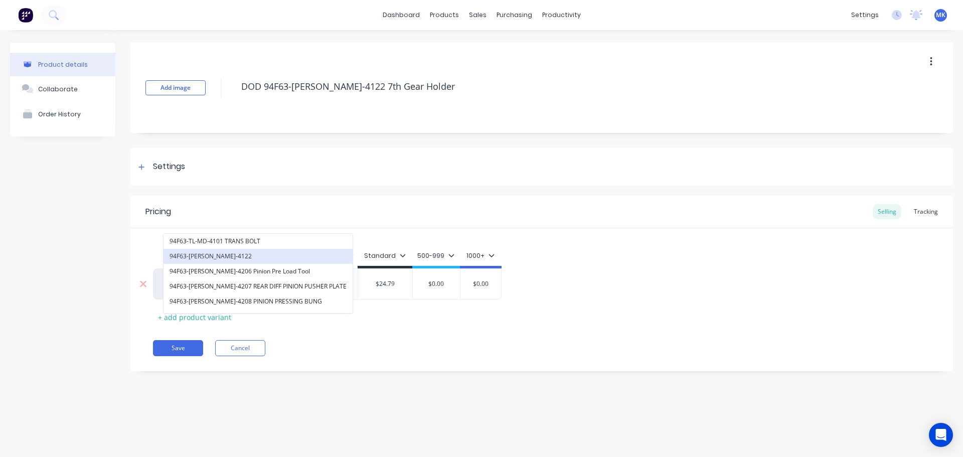
type input "94f63"
click at [217, 258] on button "94F63-[PERSON_NAME]-4122" at bounding box center [257, 256] width 189 height 15
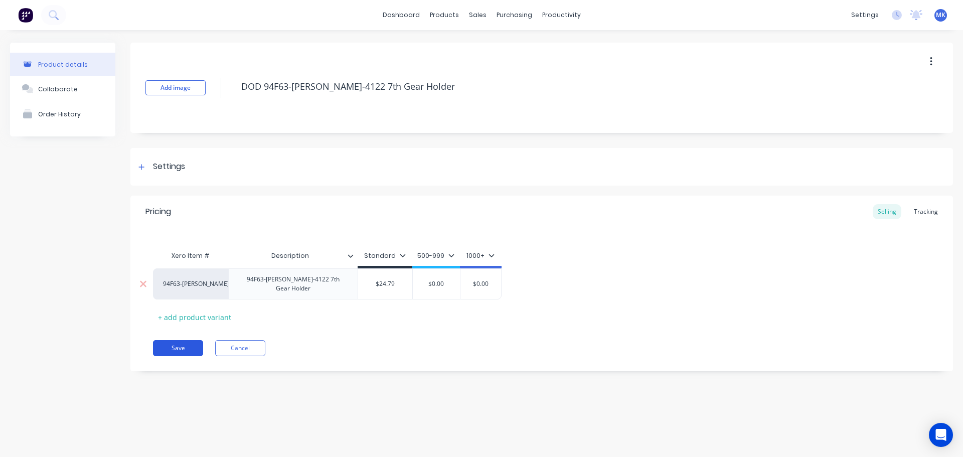
click at [175, 342] on button "Save" at bounding box center [178, 348] width 50 height 16
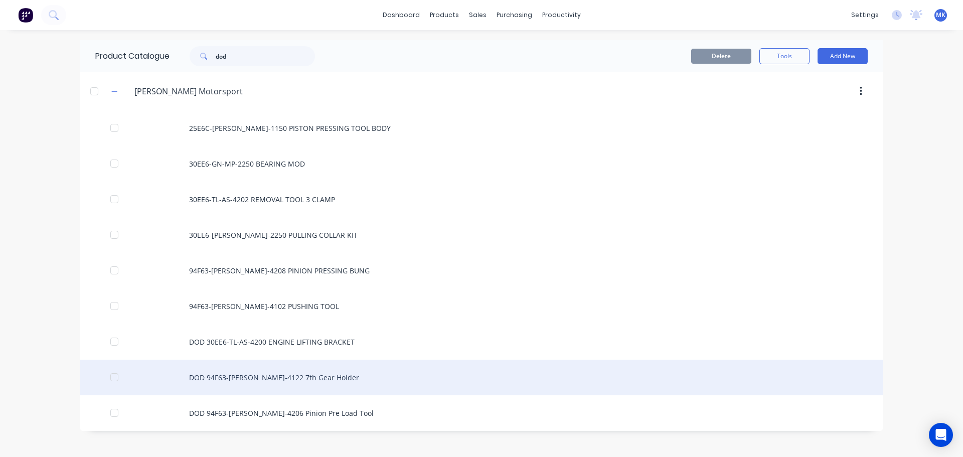
click at [283, 375] on div "DOD 94F63-[PERSON_NAME]-4122 7th Gear Holder" at bounding box center [481, 377] width 802 height 36
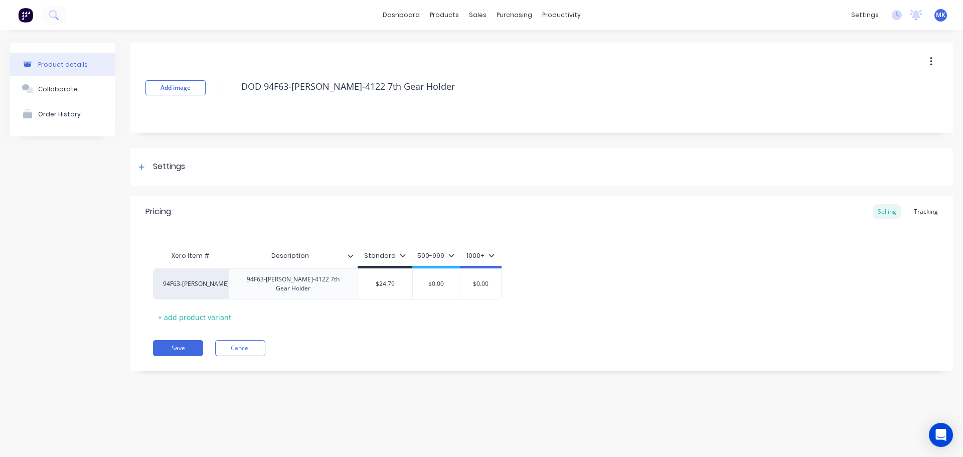
type textarea "x"
click at [64, 91] on div "Collaborate" at bounding box center [58, 89] width 40 height 8
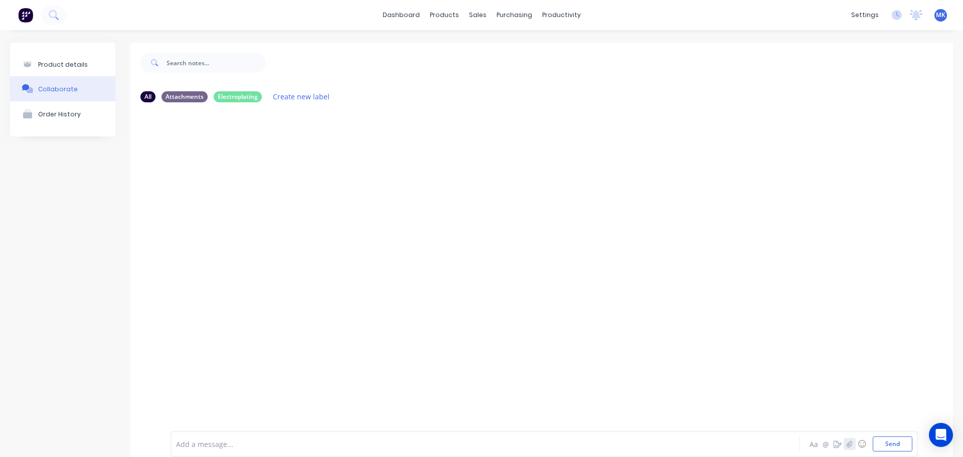
click at [843, 449] on button "button" at bounding box center [849, 444] width 12 height 12
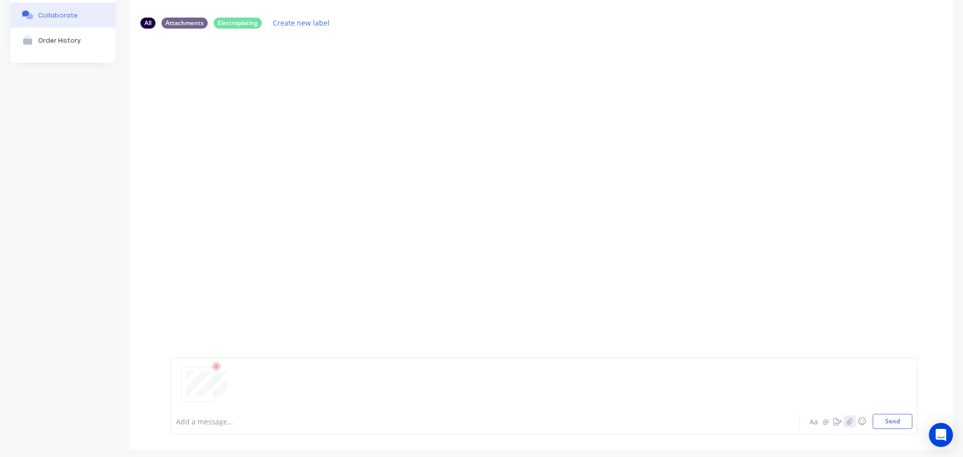
scroll to position [79, 0]
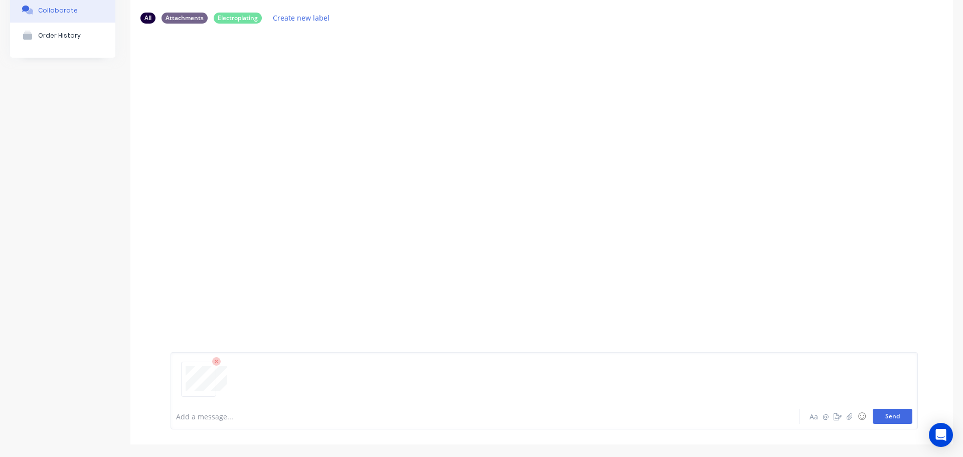
click at [885, 422] on button "Send" at bounding box center [892, 416] width 40 height 15
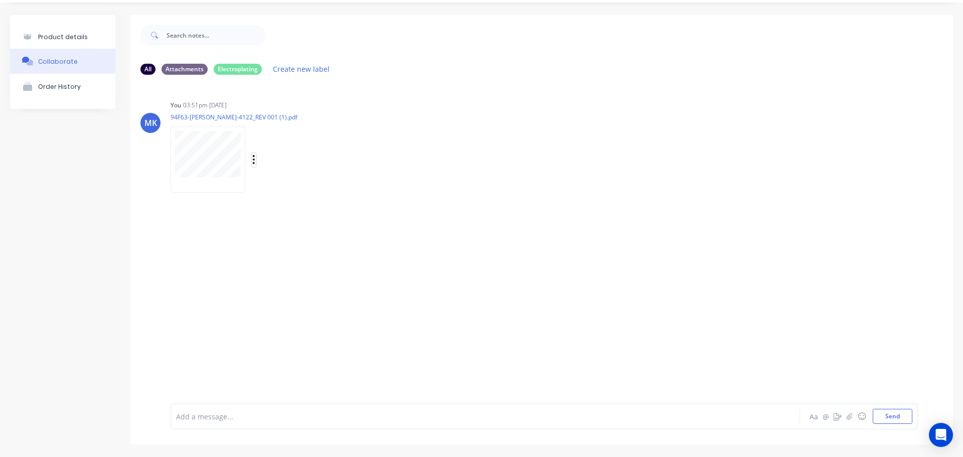
click at [252, 159] on button "button" at bounding box center [254, 159] width 4 height 15
click at [298, 187] on button "Auto-attach to new orders" at bounding box center [319, 187] width 113 height 24
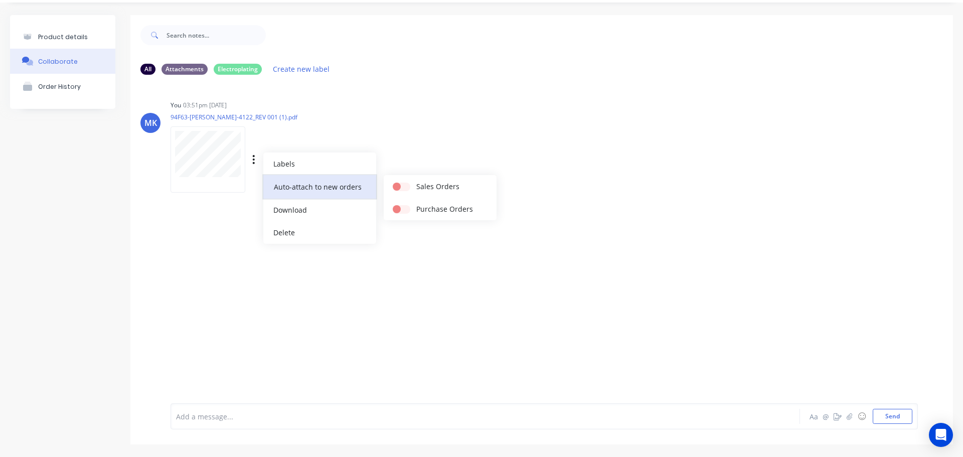
click at [304, 189] on button "Auto-attach to new orders" at bounding box center [319, 187] width 113 height 24
click at [416, 181] on label at bounding box center [416, 181] width 0 height 0
click at [394, 186] on input "checkbox" at bounding box center [397, 186] width 8 height 10
checkbox input "true"
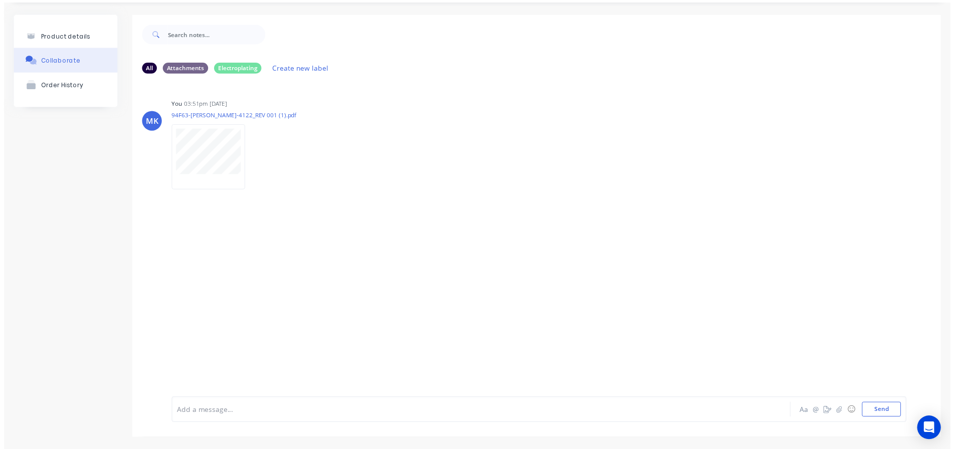
scroll to position [0, 0]
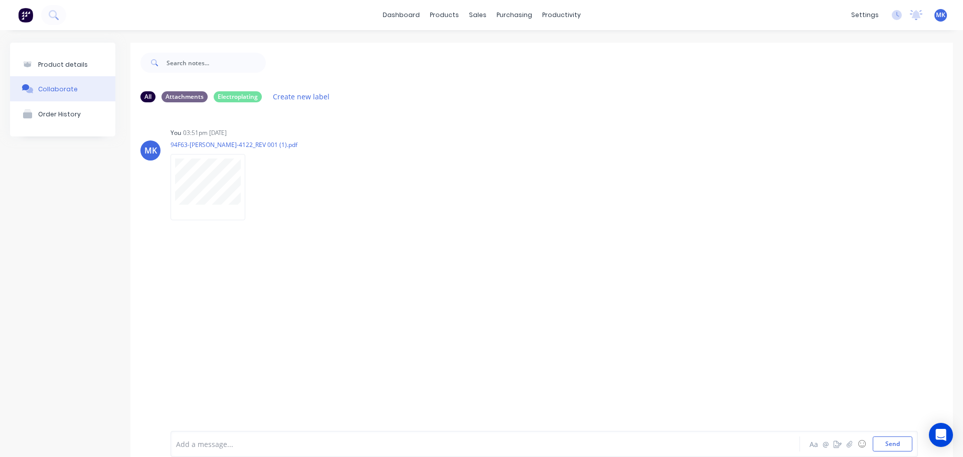
click at [334, 315] on div "MK You 03:51pm [DATE] 94F63-[PERSON_NAME]-4122_REV 001 (1).pdf Labels Auto-atta…" at bounding box center [541, 262] width 822 height 305
click at [399, 11] on link "dashboard" at bounding box center [401, 15] width 47 height 15
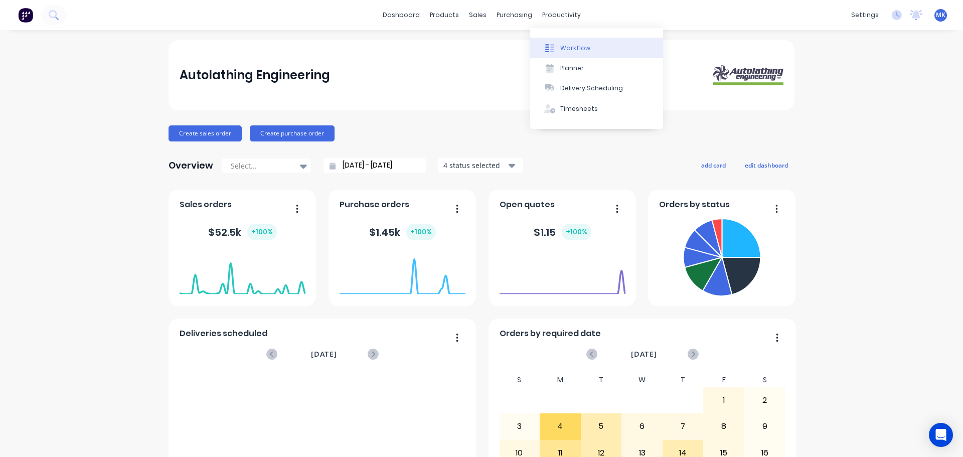
click at [562, 54] on button "Workflow" at bounding box center [596, 48] width 133 height 20
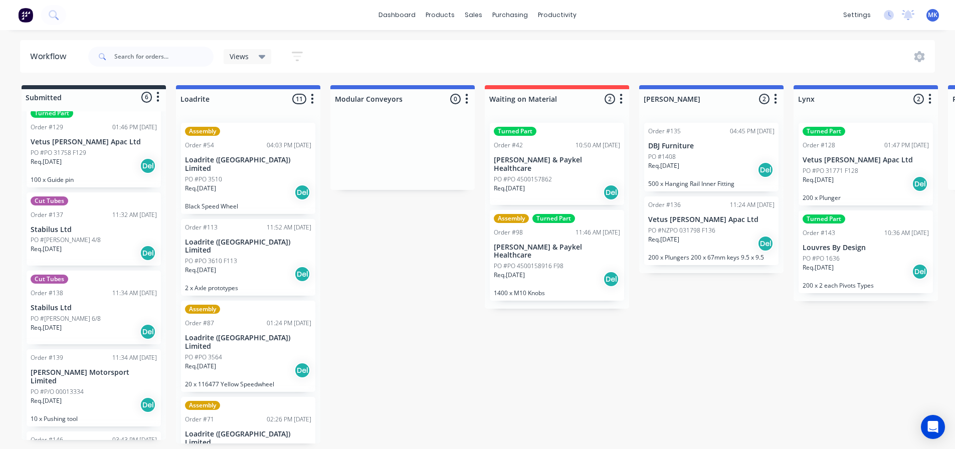
scroll to position [146, 0]
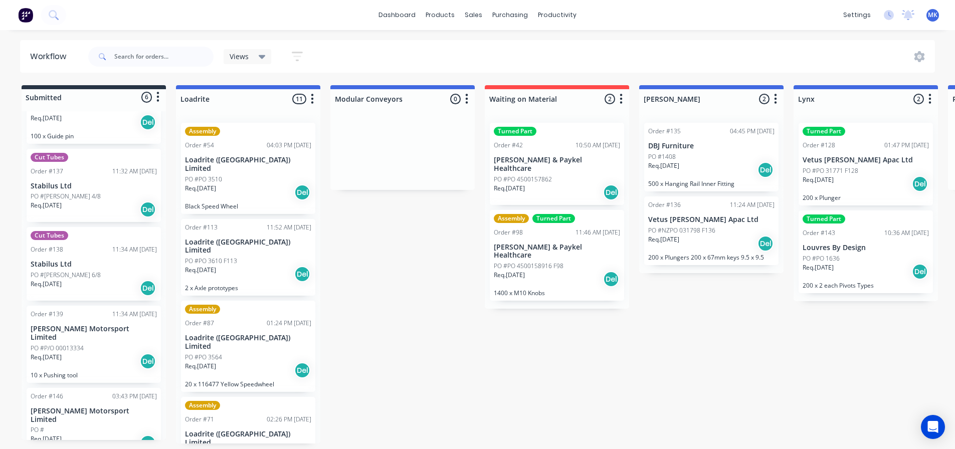
click at [83, 407] on p "[PERSON_NAME] Motorsport Limited" at bounding box center [94, 415] width 126 height 17
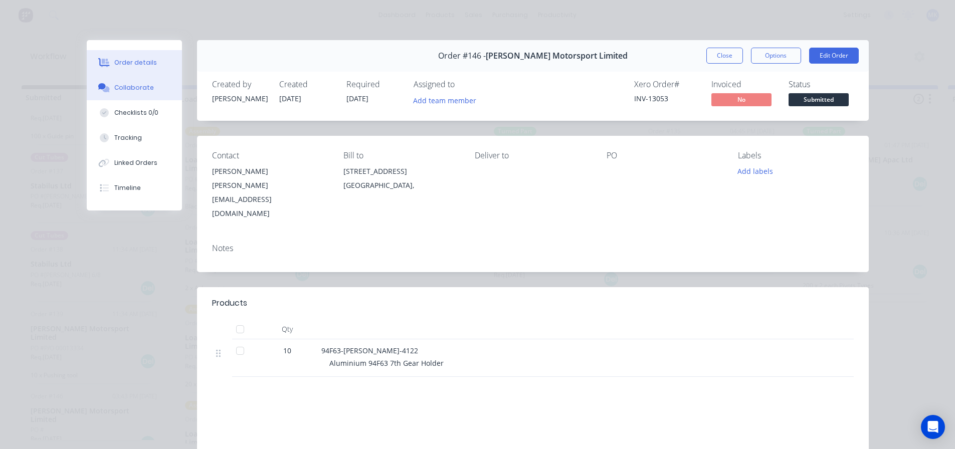
click at [133, 87] on div "Collaborate" at bounding box center [134, 87] width 40 height 9
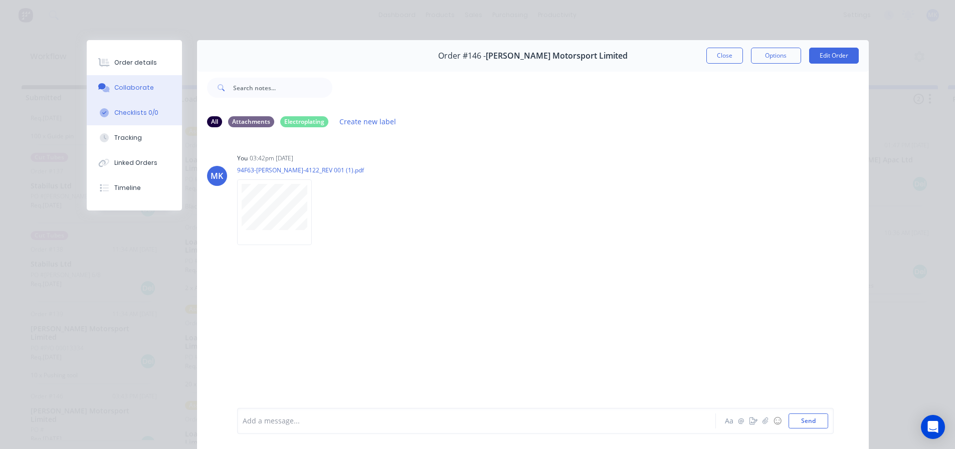
click at [140, 112] on div "Checklists 0/0" at bounding box center [136, 112] width 44 height 9
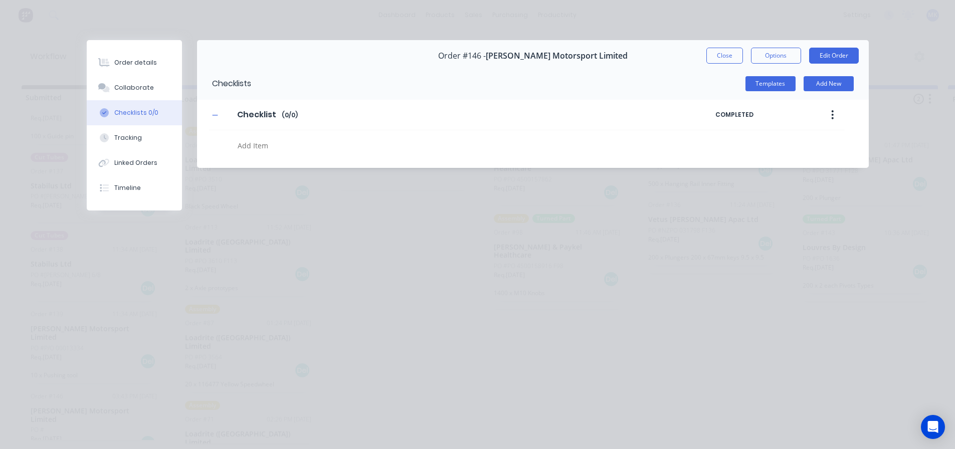
click at [265, 140] on textarea at bounding box center [436, 145] width 405 height 15
click at [139, 88] on div "Collaborate" at bounding box center [134, 87] width 40 height 9
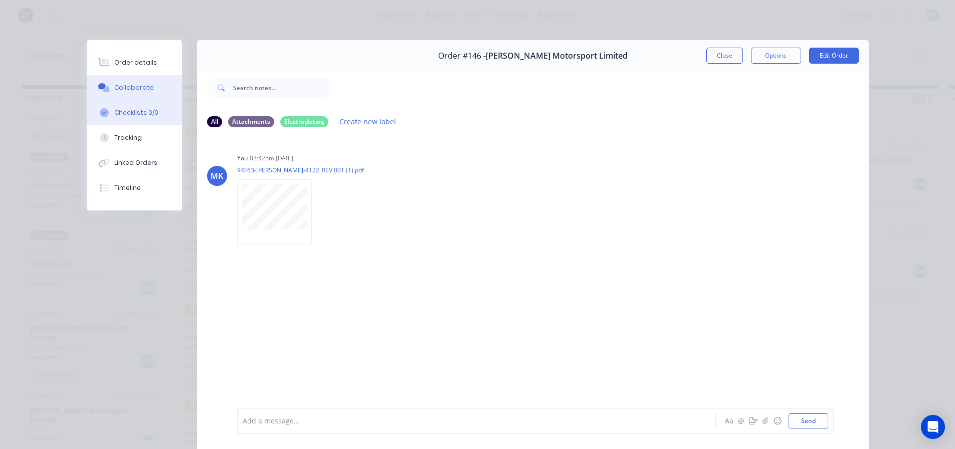
click at [124, 114] on div "Checklists 0/0" at bounding box center [136, 112] width 44 height 9
type textarea "x"
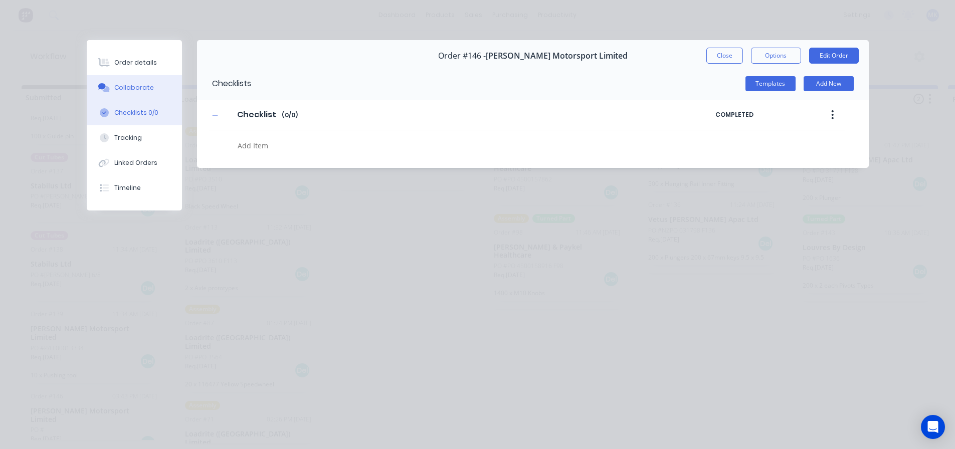
click at [138, 93] on button "Collaborate" at bounding box center [134, 87] width 95 height 25
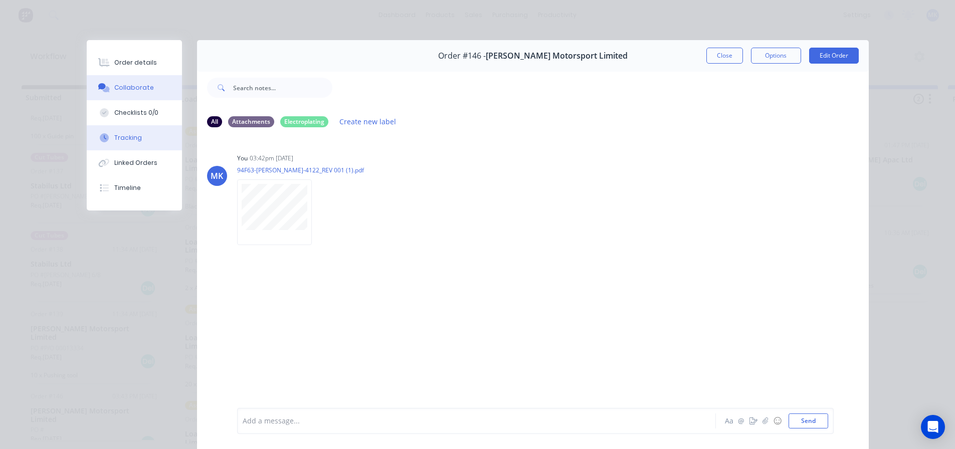
click at [132, 145] on button "Tracking" at bounding box center [134, 137] width 95 height 25
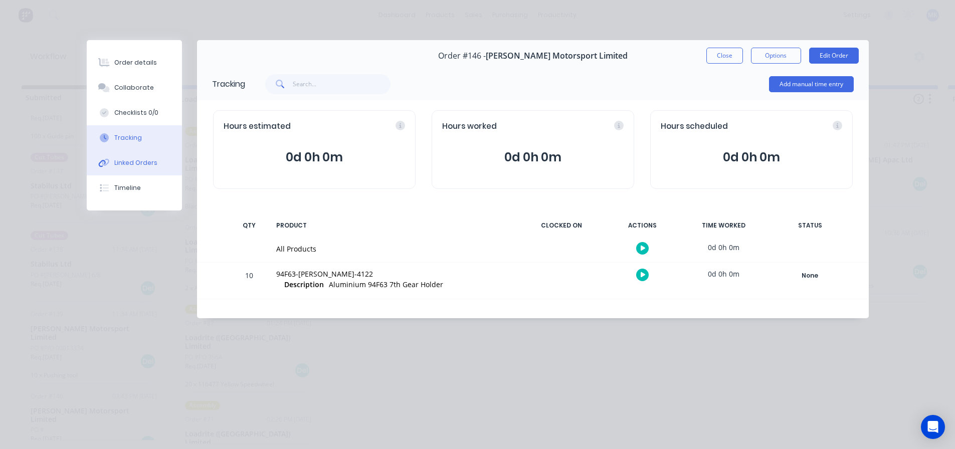
click at [141, 159] on div "Linked Orders" at bounding box center [135, 162] width 43 height 9
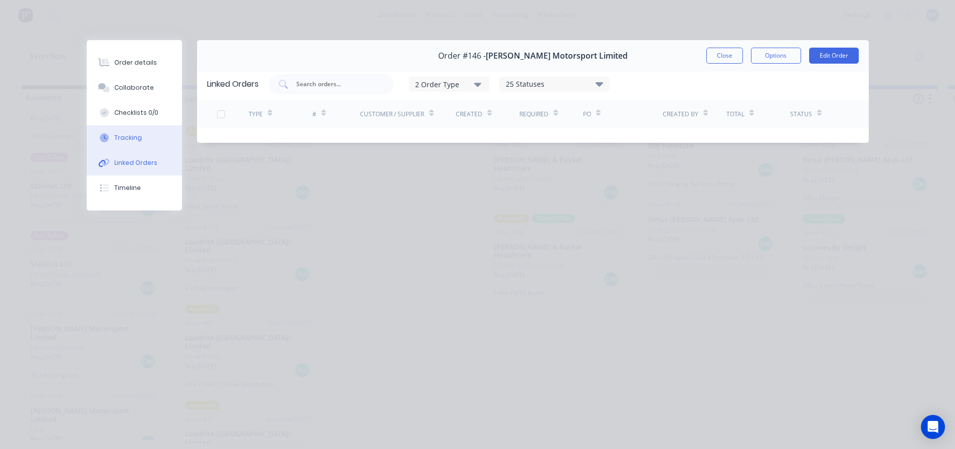
click at [131, 132] on button "Tracking" at bounding box center [134, 137] width 95 height 25
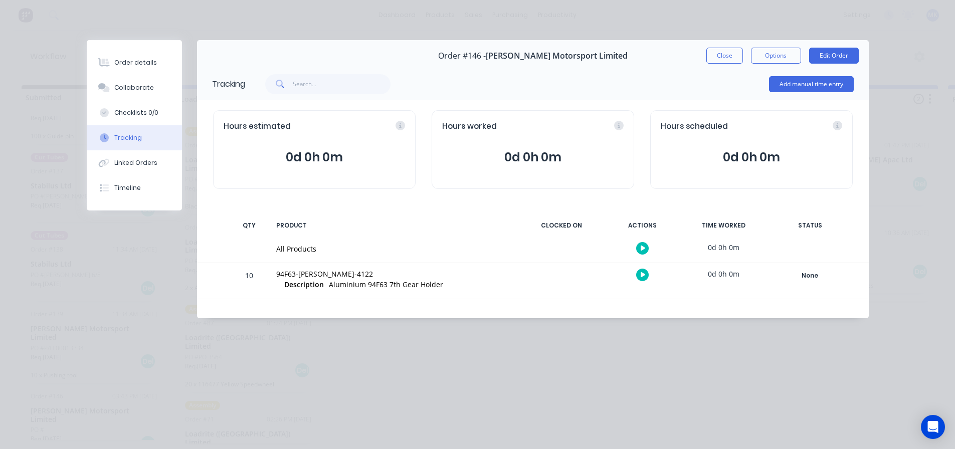
drag, startPoint x: 716, startPoint y: 53, endPoint x: 488, endPoint y: 0, distance: 233.7
click at [719, 53] on button "Close" at bounding box center [724, 56] width 37 height 16
